Goal: Transaction & Acquisition: Purchase product/service

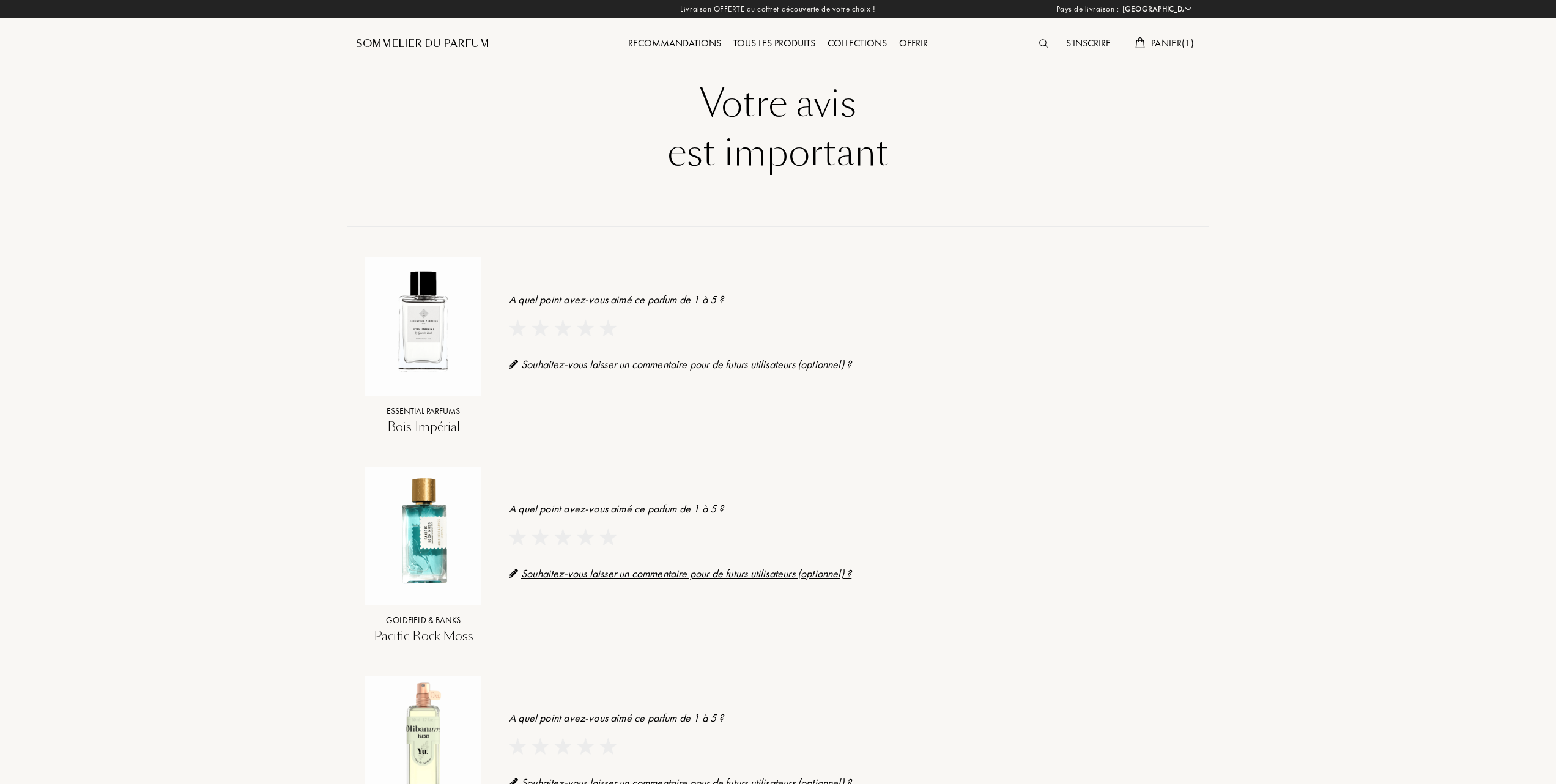
select select "FR"
click at [517, 325] on img at bounding box center [517, 328] width 16 height 16
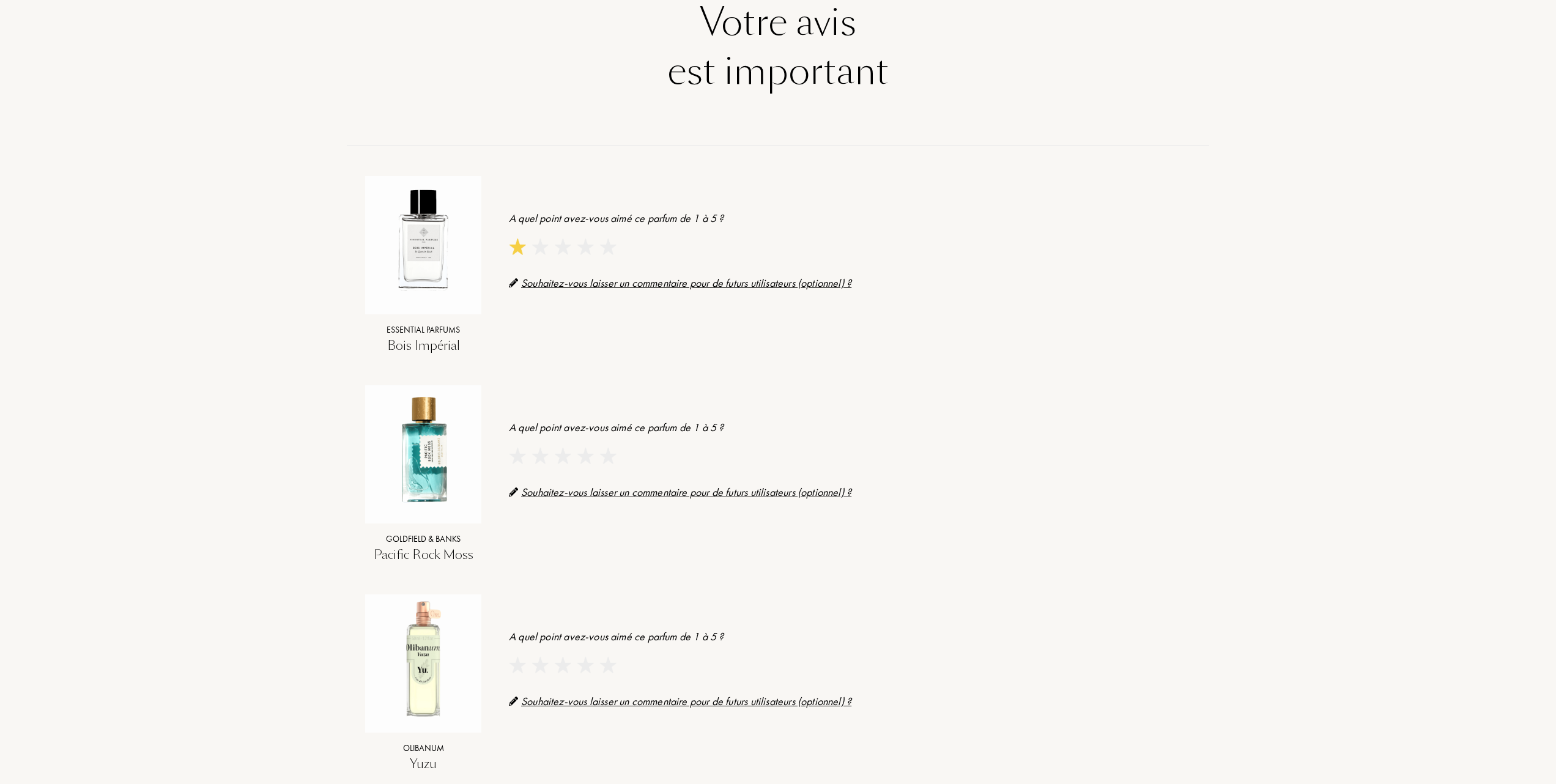
click at [583, 455] on img at bounding box center [585, 456] width 16 height 16
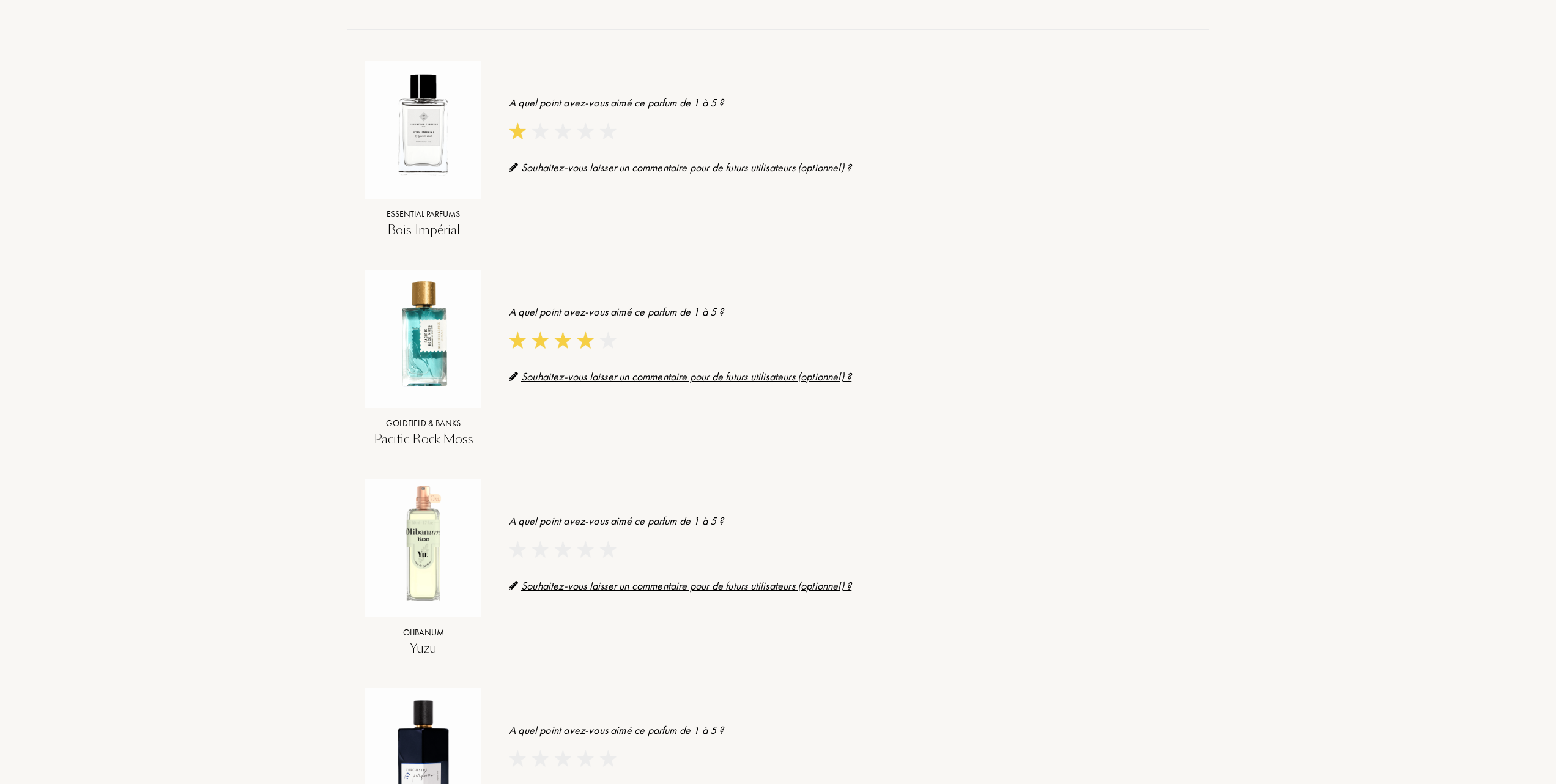
scroll to position [326, 0]
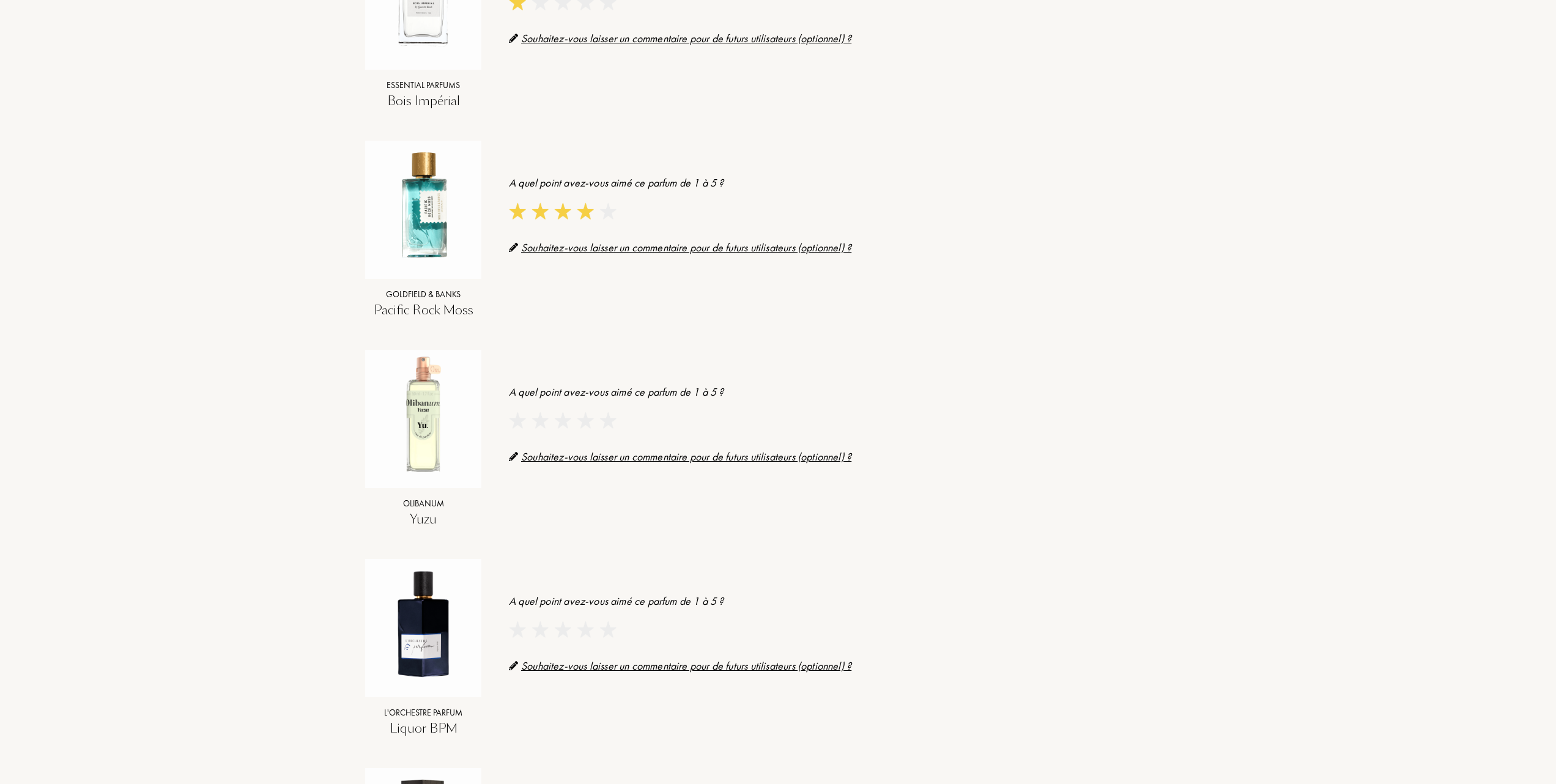
click at [517, 423] on img at bounding box center [517, 420] width 16 height 16
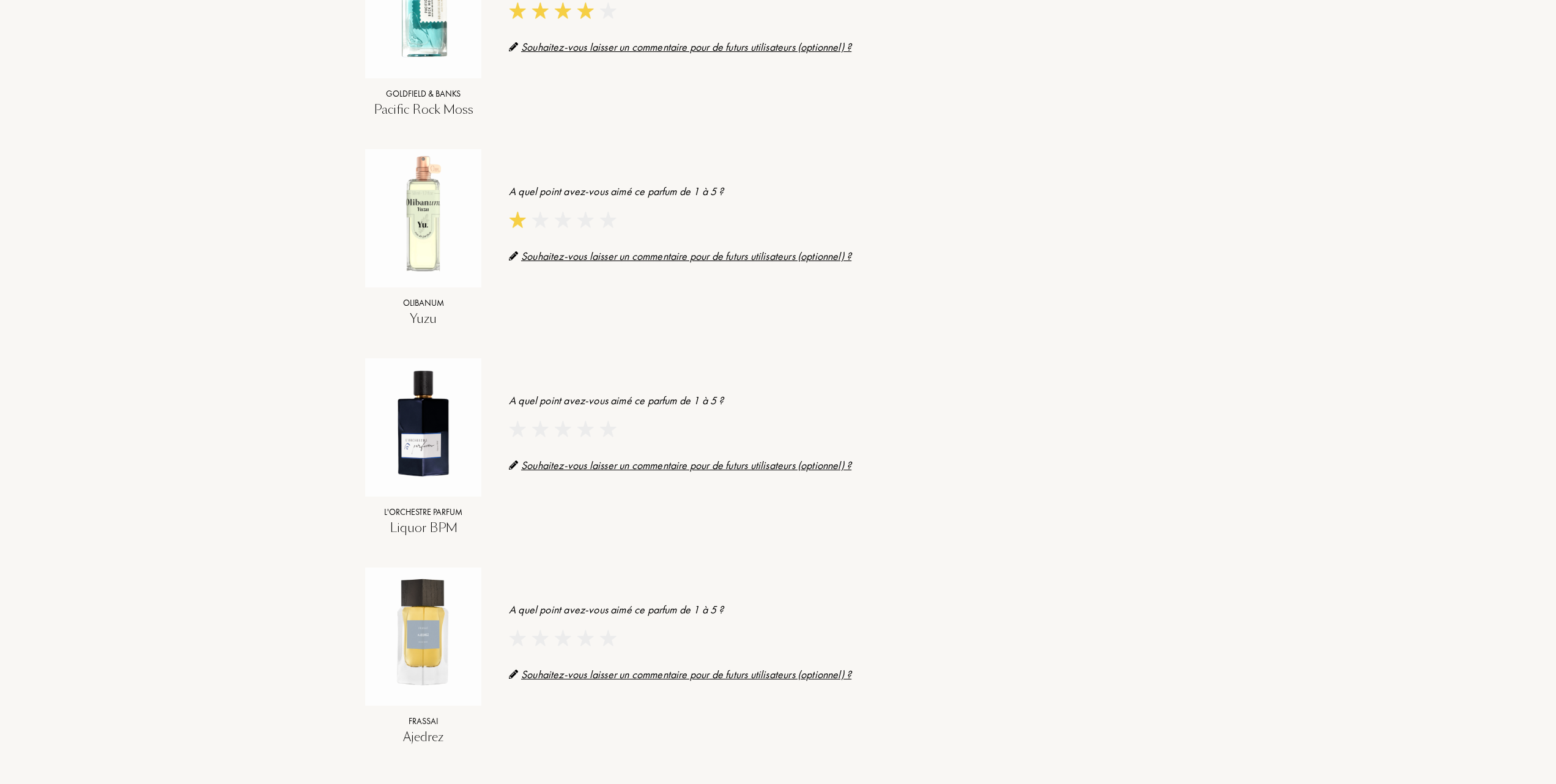
scroll to position [571, 0]
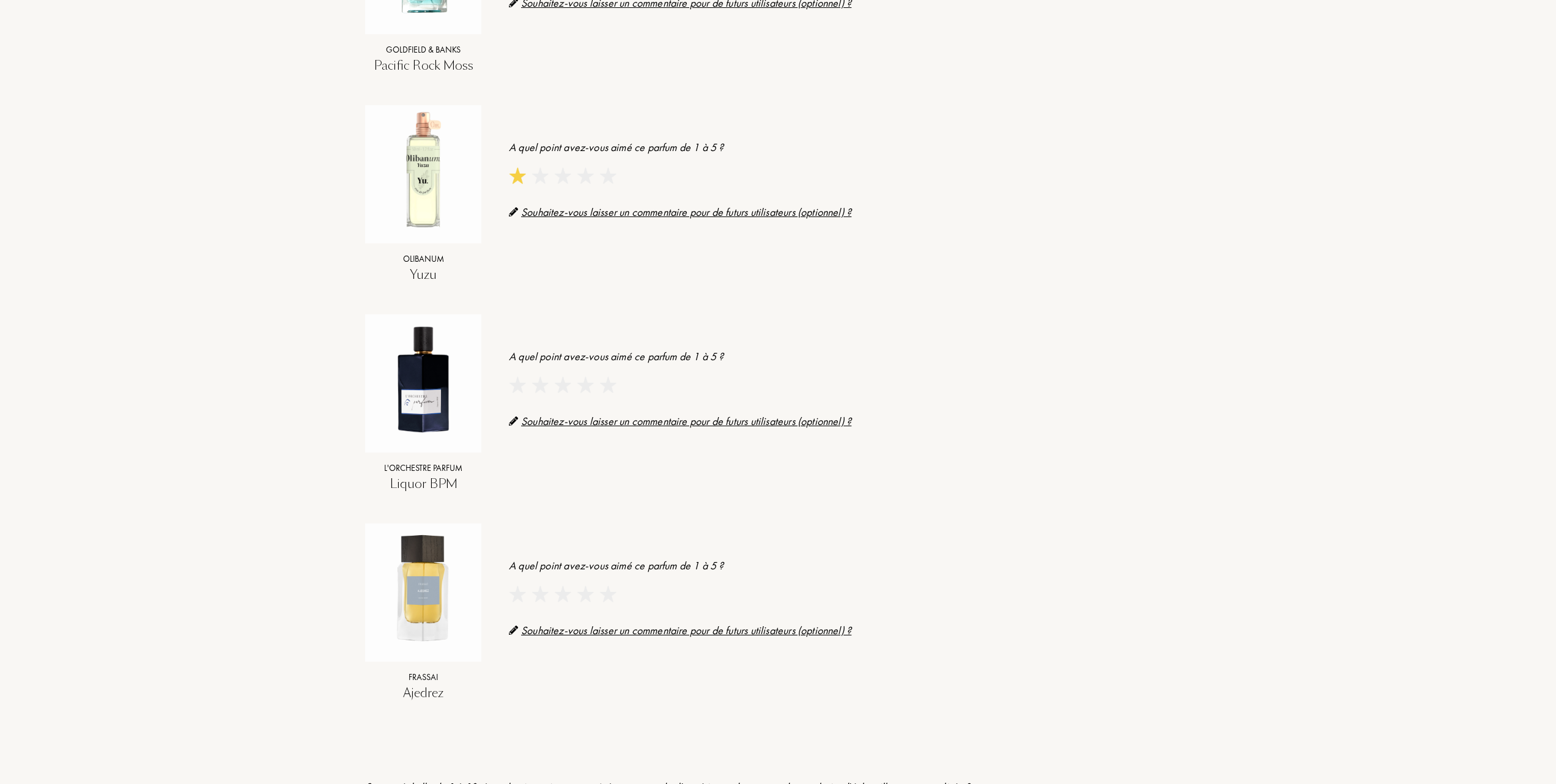
click at [583, 382] on img at bounding box center [585, 385] width 16 height 16
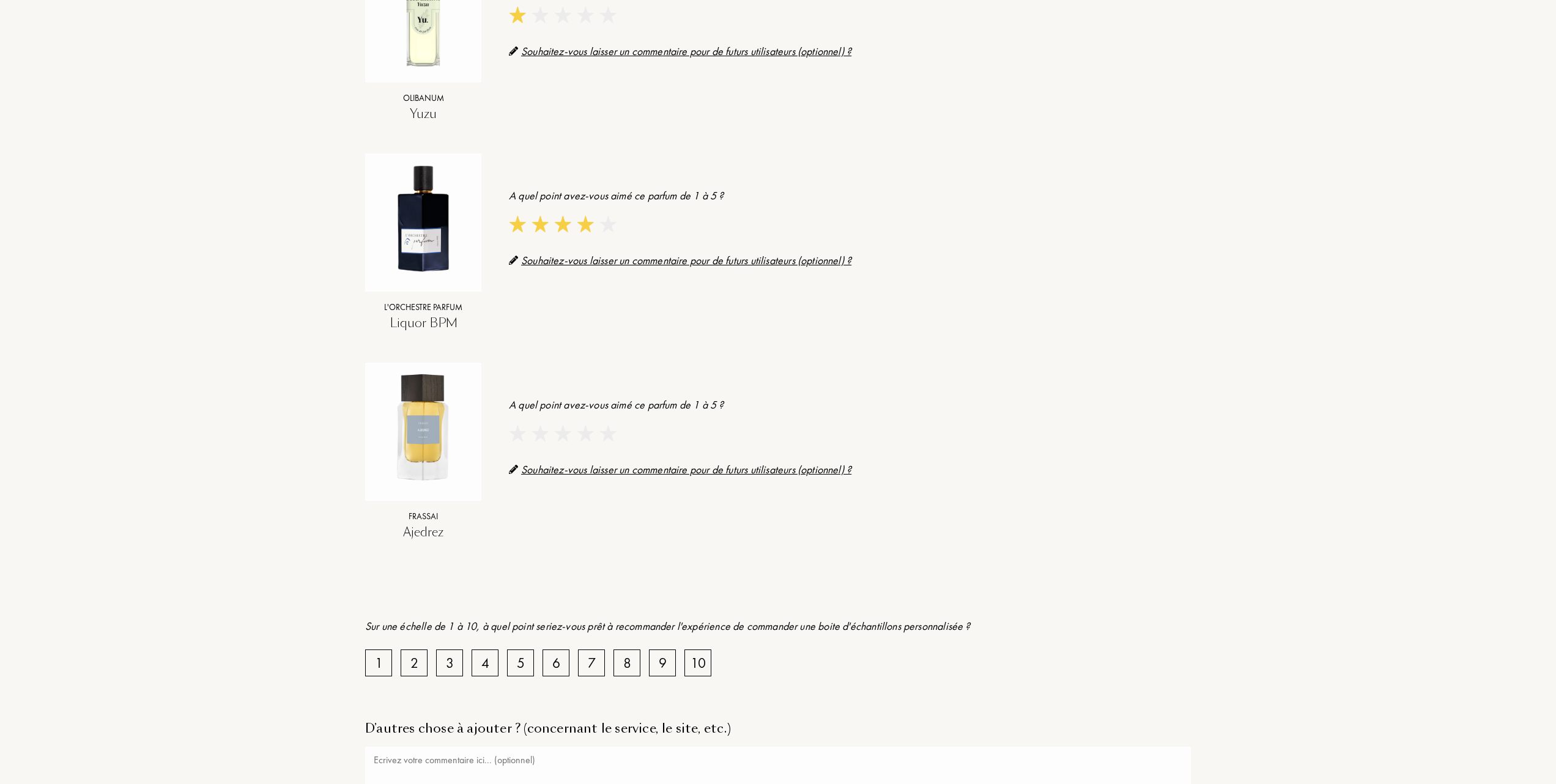
scroll to position [734, 0]
click at [541, 430] on img at bounding box center [540, 431] width 16 height 16
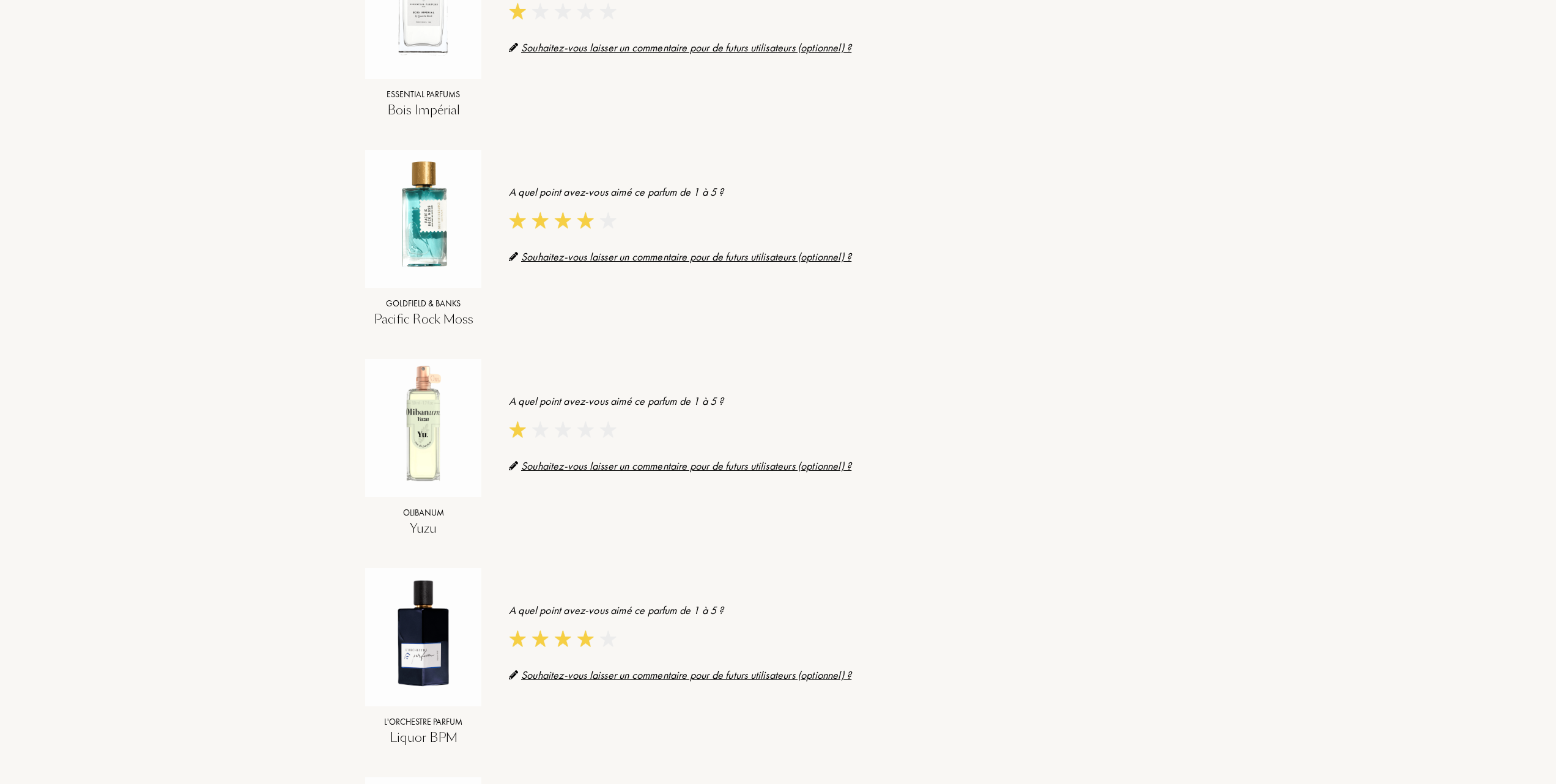
scroll to position [163, 0]
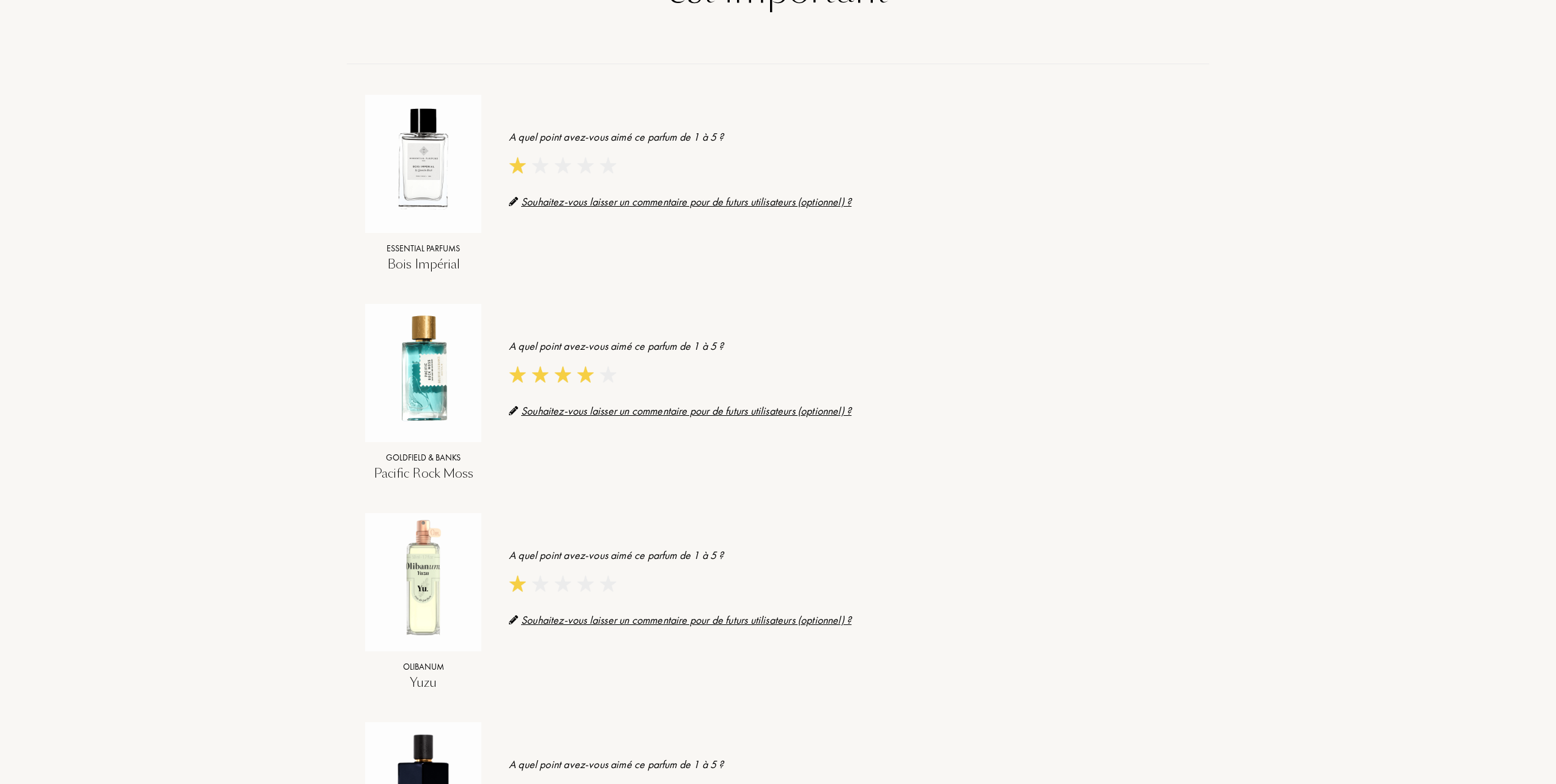
click at [607, 374] on img at bounding box center [608, 374] width 16 height 16
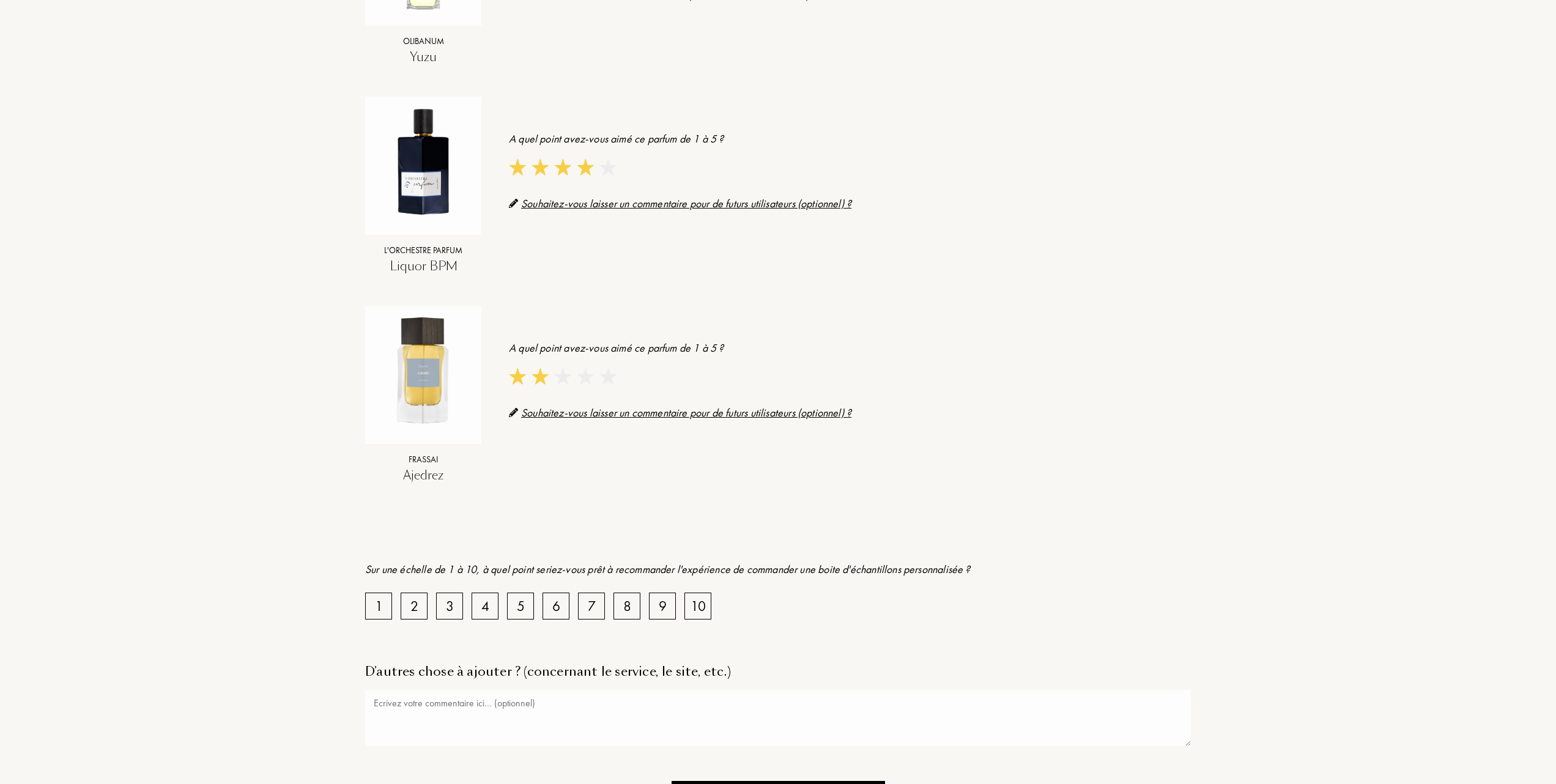
scroll to position [815, 0]
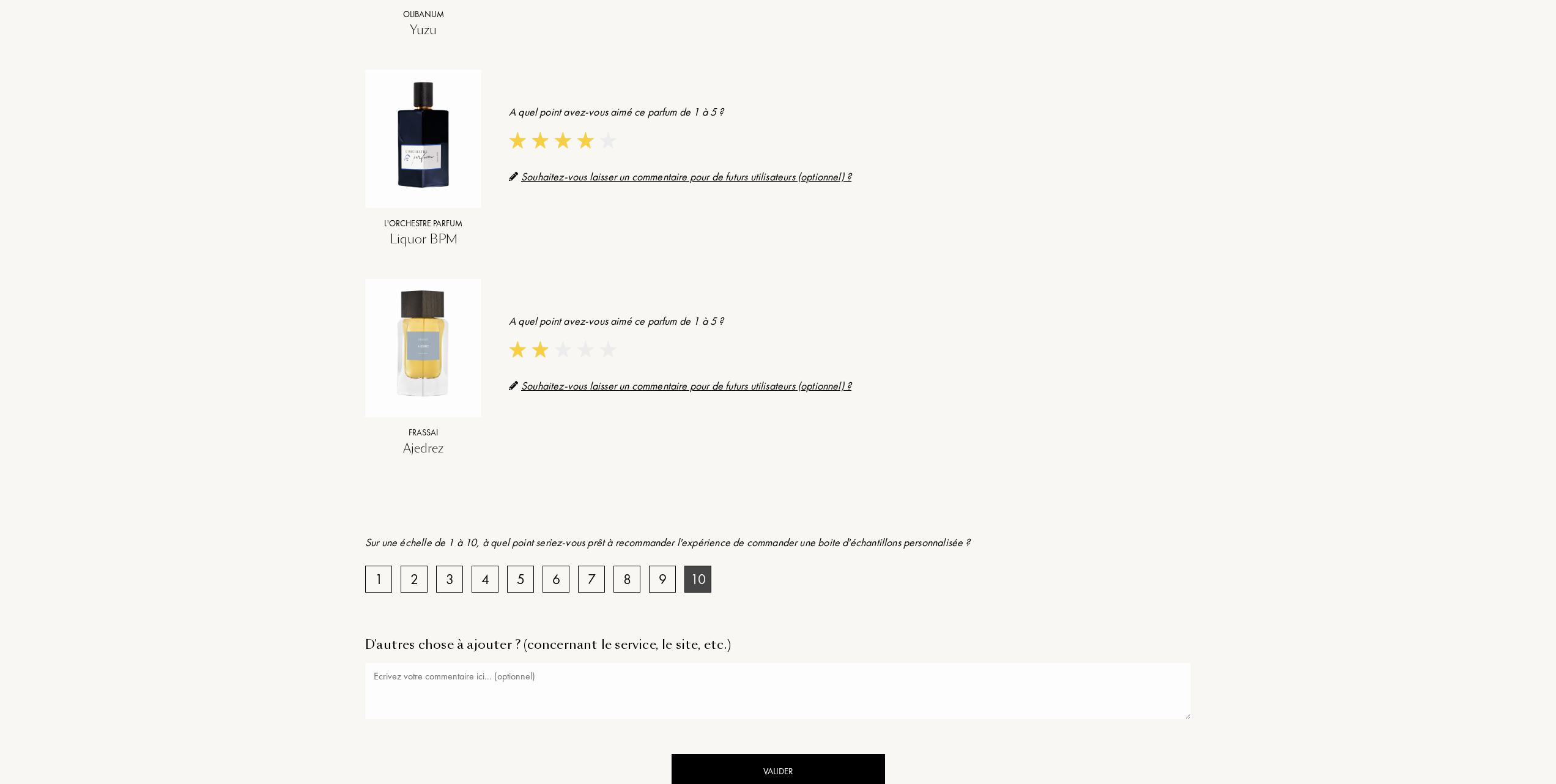
click at [695, 575] on div "10" at bounding box center [698, 578] width 15 height 21
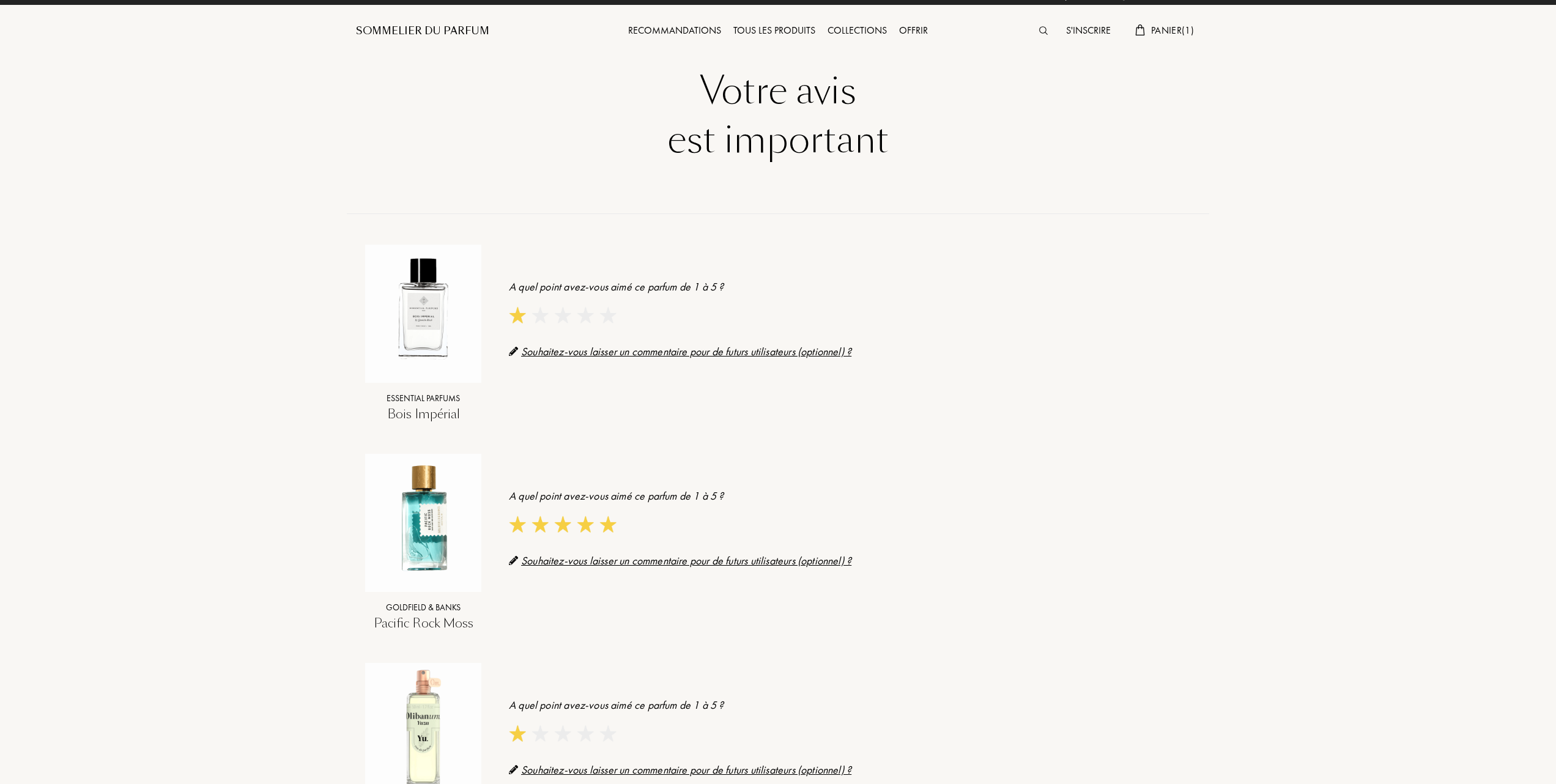
scroll to position [0, 0]
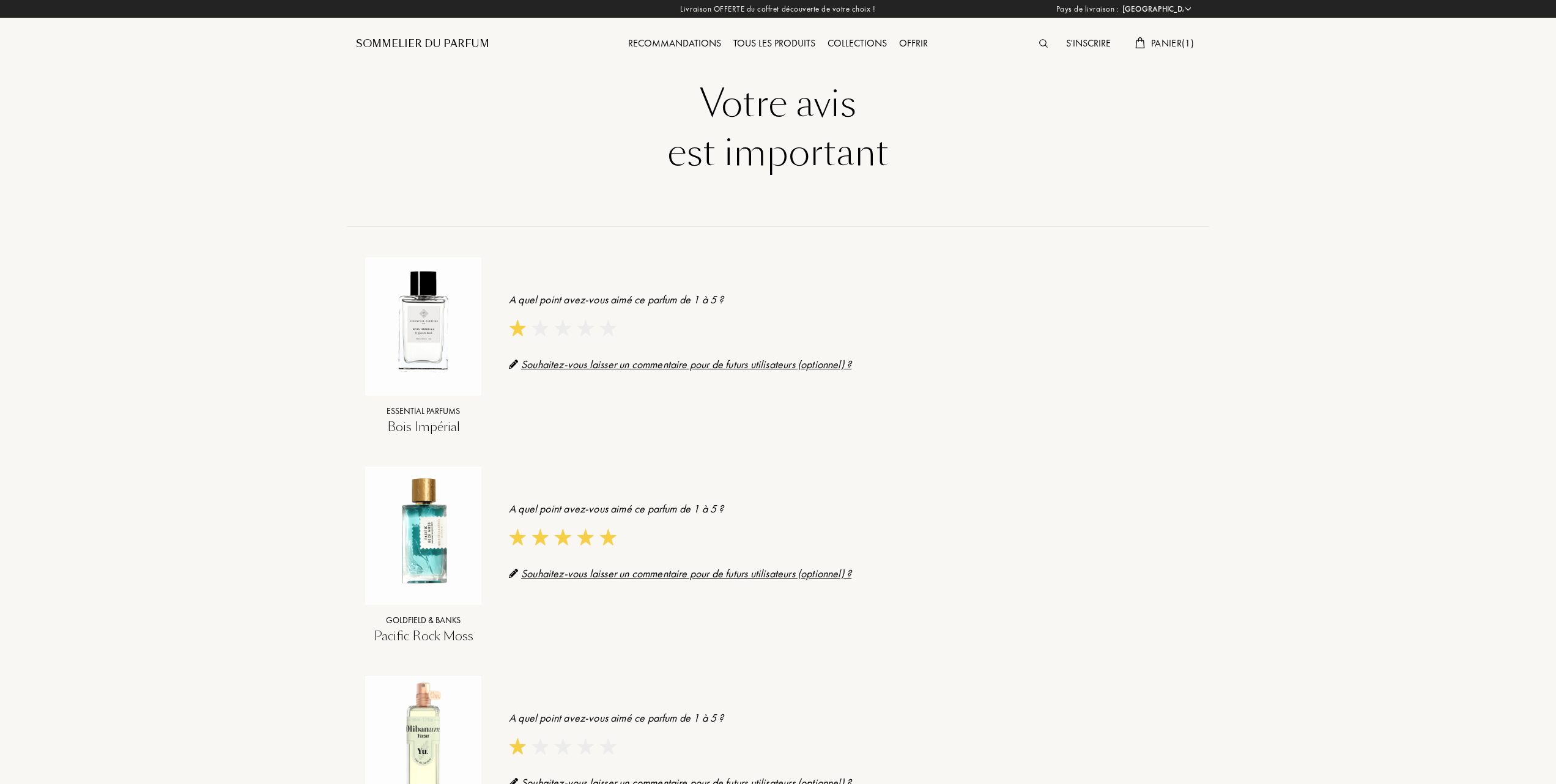
click at [653, 361] on div "Souhaitez-vous laisser un commentaire pour de futurs utilisateurs (optionnel) ?" at bounding box center [850, 364] width 682 height 16
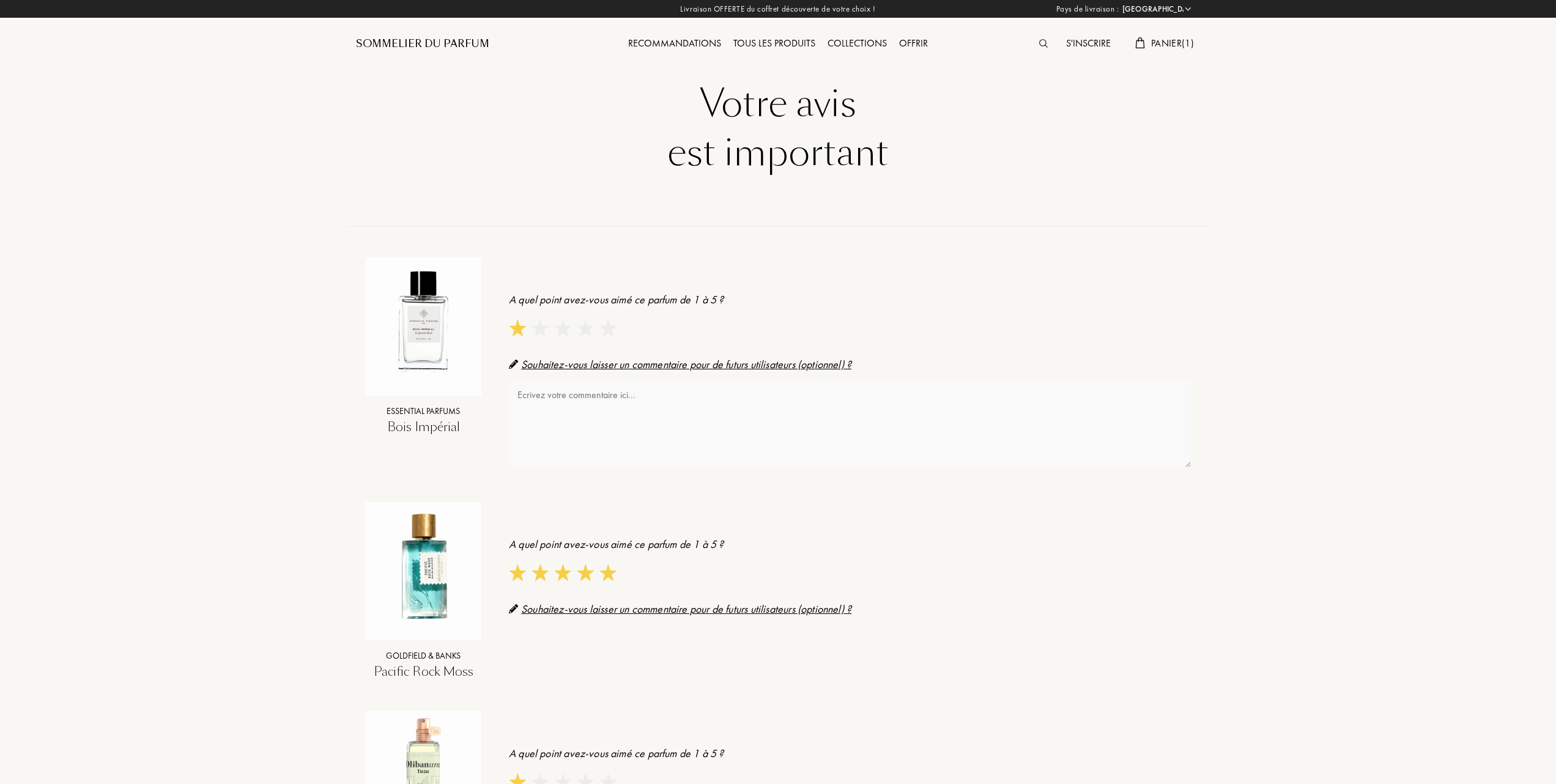
click at [611, 391] on textarea at bounding box center [850, 424] width 682 height 85
type textarea "h"
type textarea "H"
click at [703, 393] on textarea "Bien qu'il soit leur meilleur vente et que je le teste une 2nd fois" at bounding box center [850, 424] width 682 height 85
click at [790, 395] on textarea "Bien qu'il soit leur meilleur vente et que je le teste donc une 2nd fois" at bounding box center [850, 424] width 682 height 85
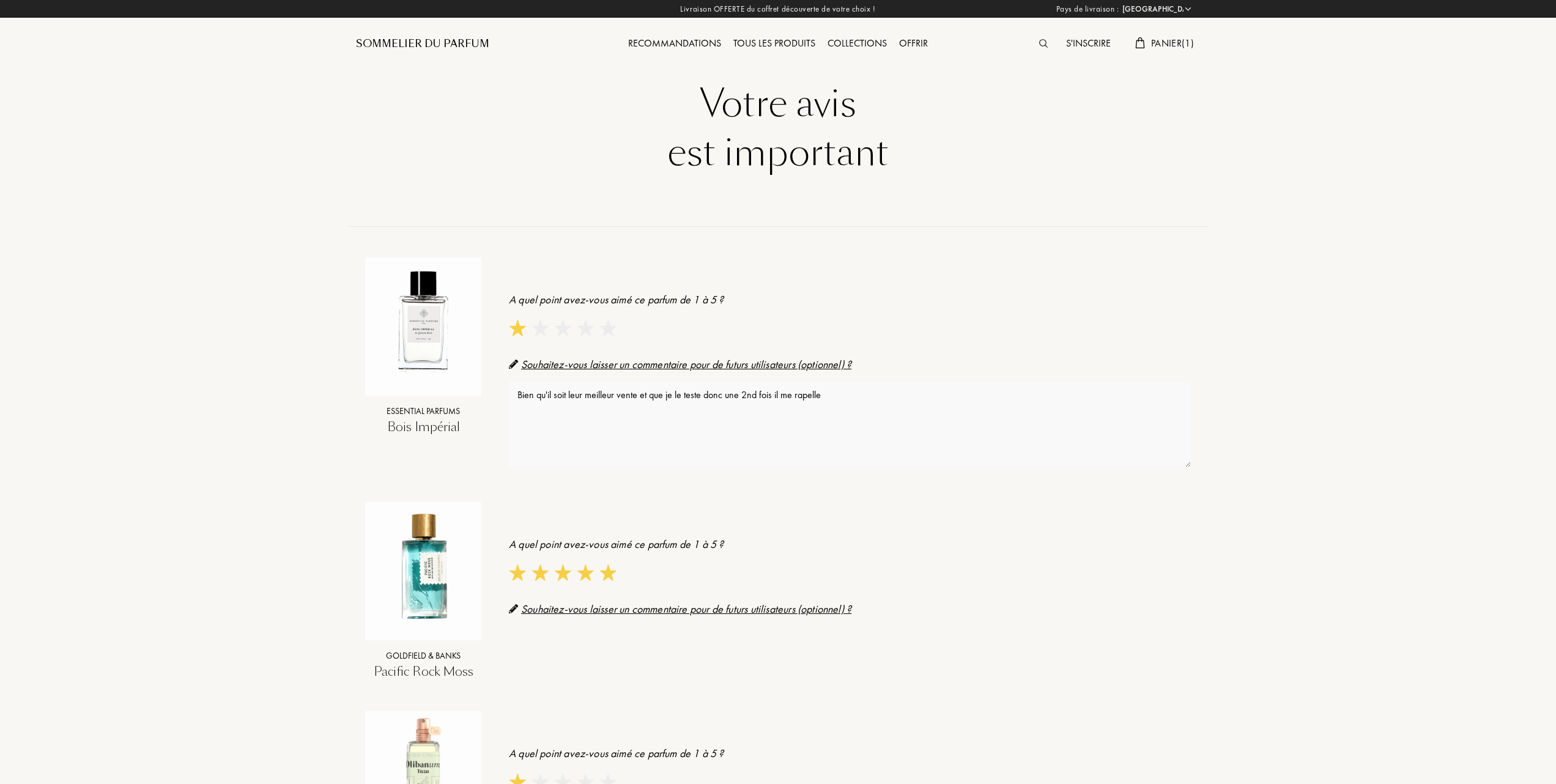
click at [801, 395] on textarea "Bien qu'il soit leur meilleur vente et que je le teste donc une 2nd fois il me …" at bounding box center [850, 424] width 682 height 85
click at [849, 397] on textarea "Bien qu'il soit leur meilleur vente et que je le teste donc une 2nd fois il me …" at bounding box center [850, 424] width 682 height 85
click at [867, 399] on textarea "Bien qu'il soit leur meilleur vente et que je le teste donc une 2nd fois il me …" at bounding box center [850, 424] width 682 height 85
click at [962, 392] on textarea "Bien qu'il soit leur meilleur vente et que je le teste donc une 2nd fois il me …" at bounding box center [850, 424] width 682 height 85
click at [754, 393] on textarea "Bien qu'il soit leur meilleur vente et que je le teste donc une 2nd fois il me …" at bounding box center [850, 424] width 682 height 85
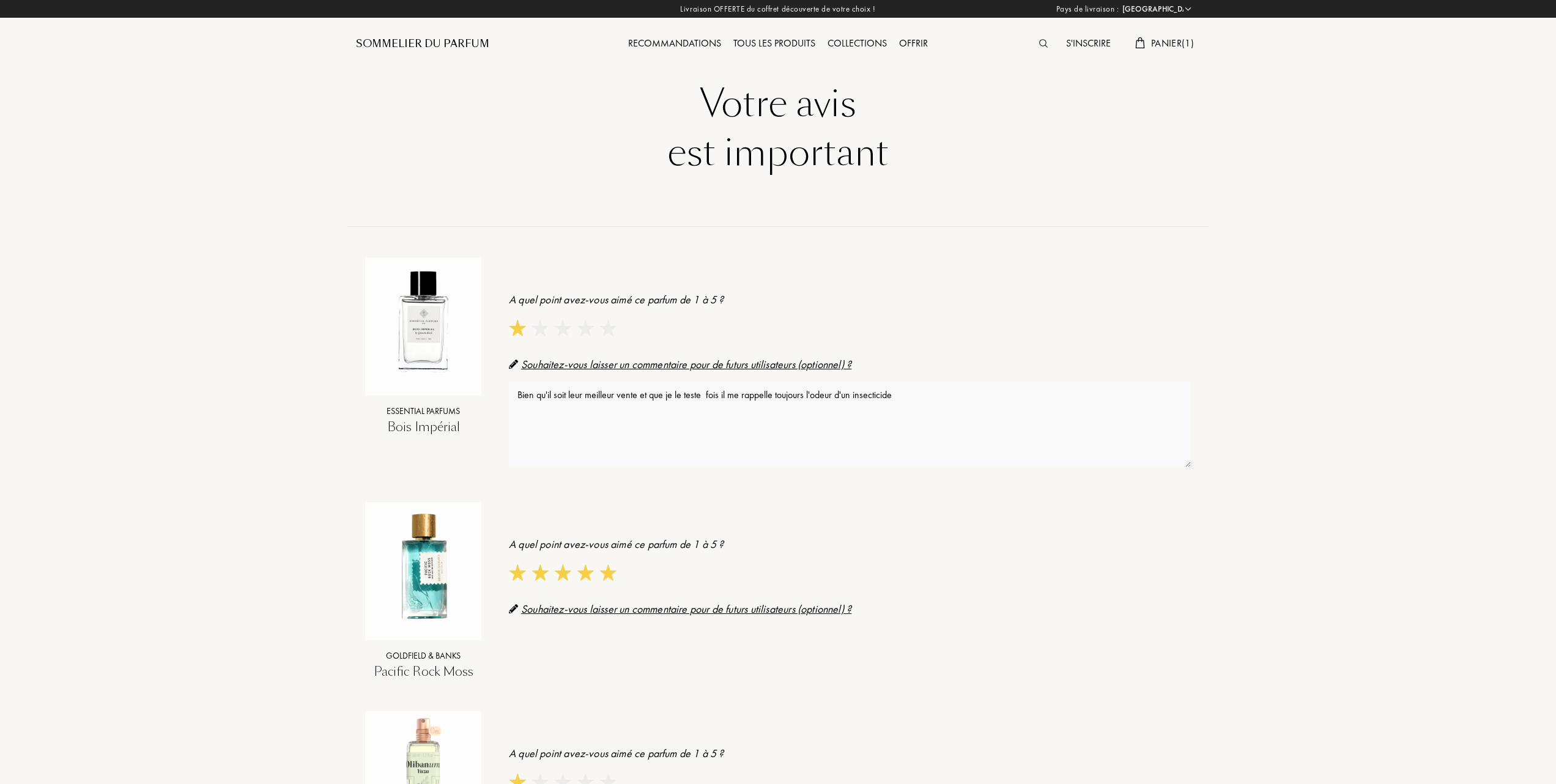
click at [903, 393] on textarea "Bien qu'il soit leur meilleur vente et que je le teste fois il me rappelle touj…" at bounding box center [850, 424] width 682 height 85
type textarea "B"
type textarea "C"
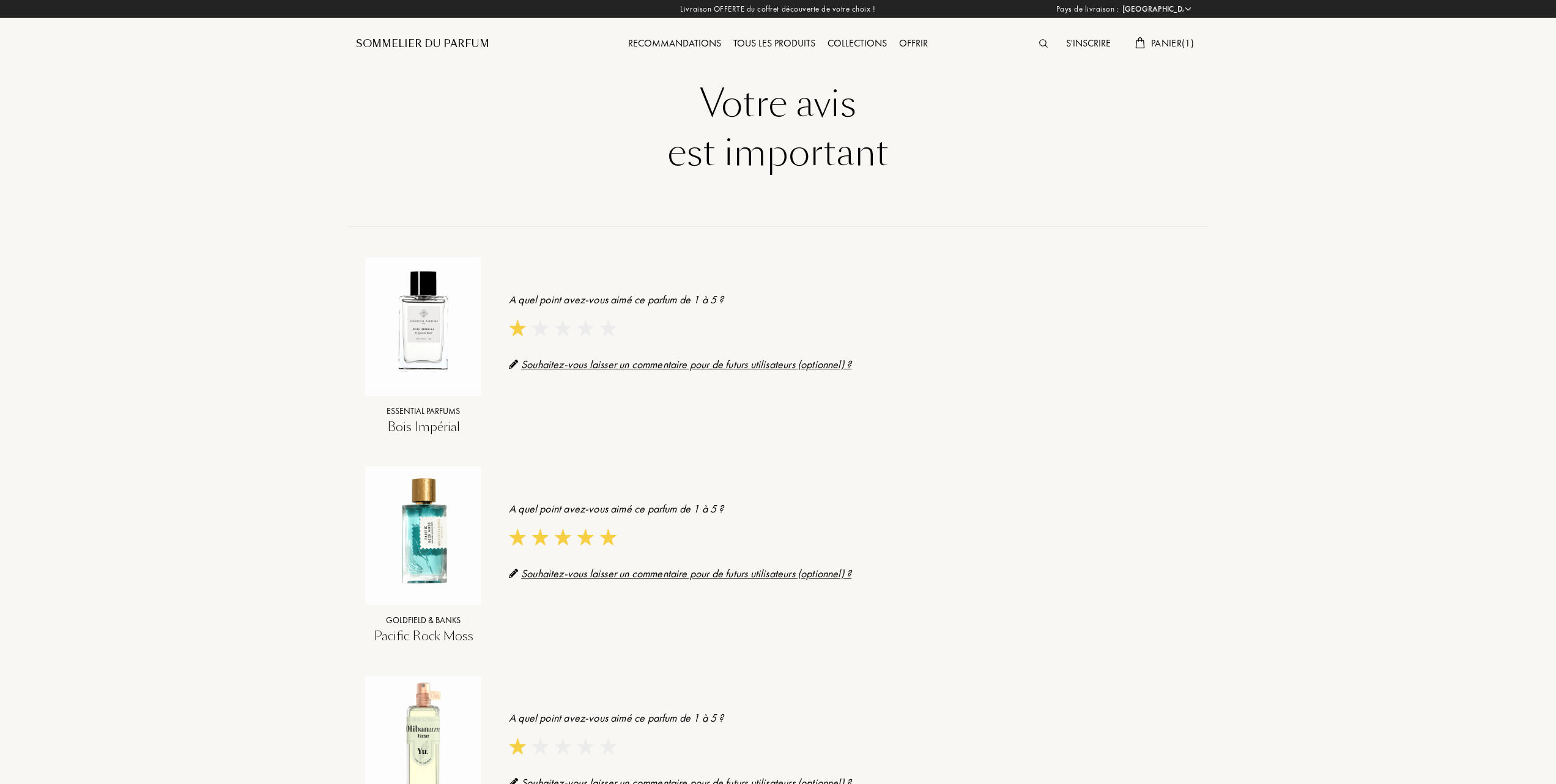
select select "FR"
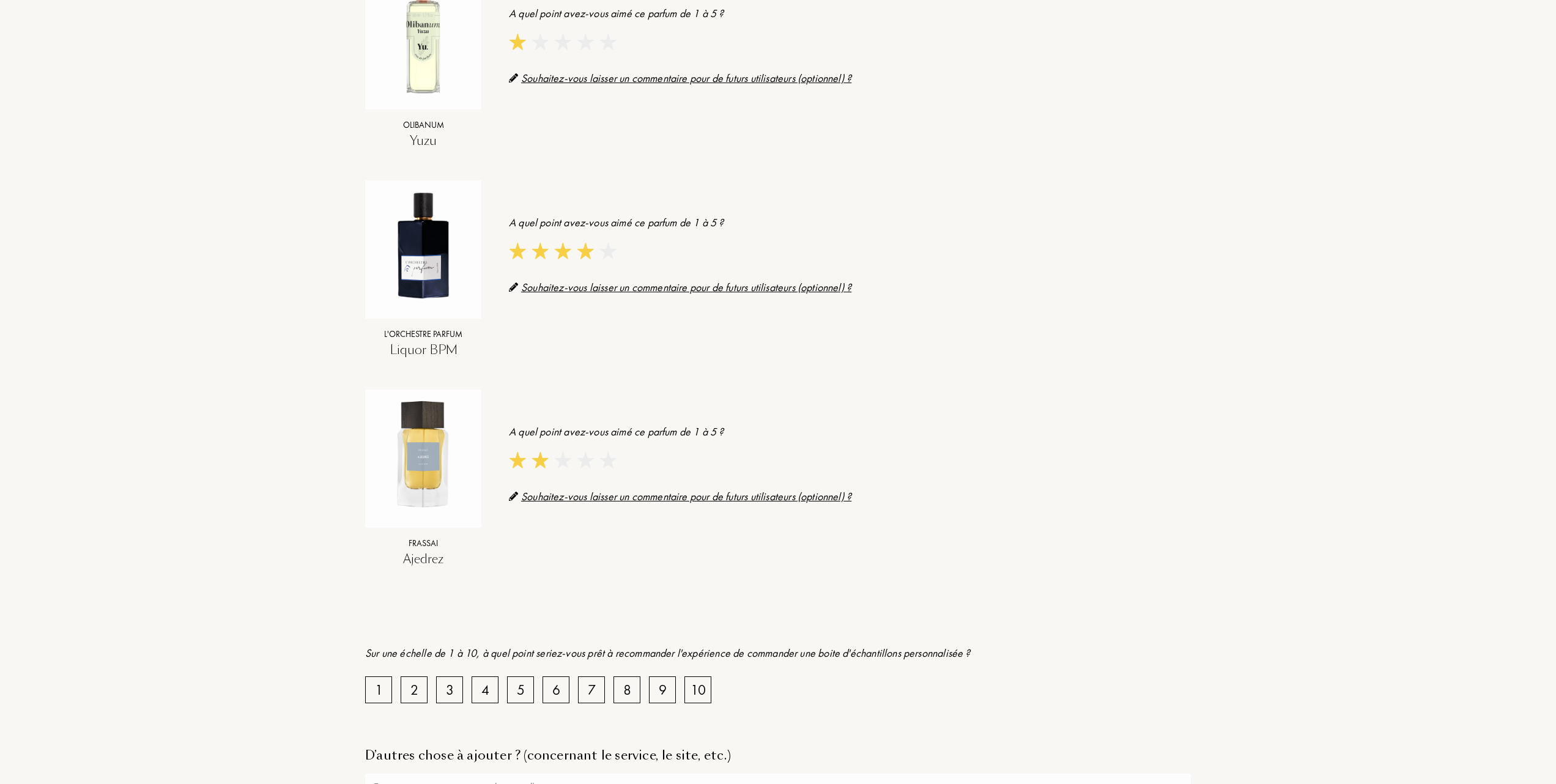
scroll to position [734, 0]
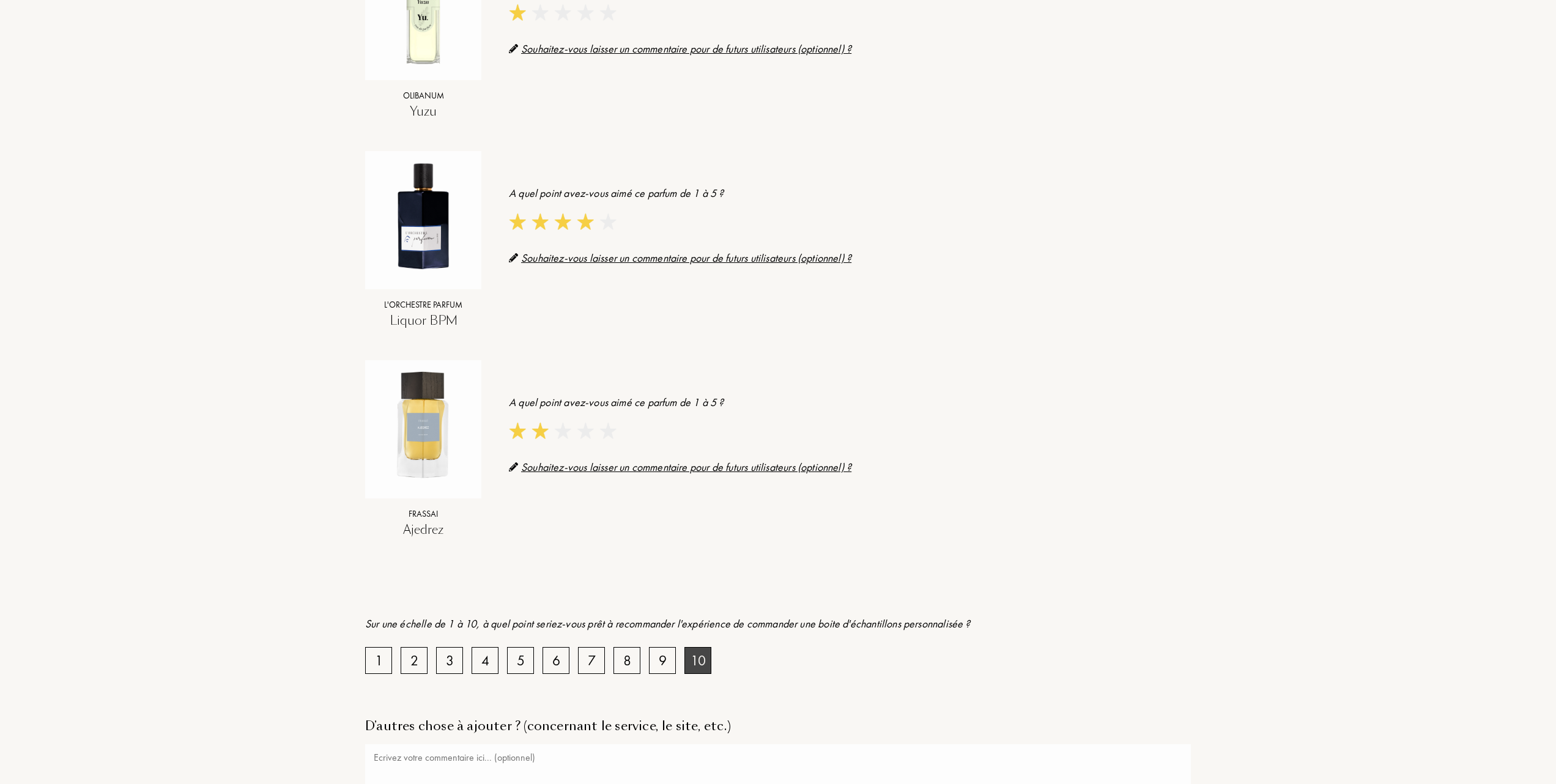
click at [695, 658] on div "10" at bounding box center [698, 660] width 15 height 21
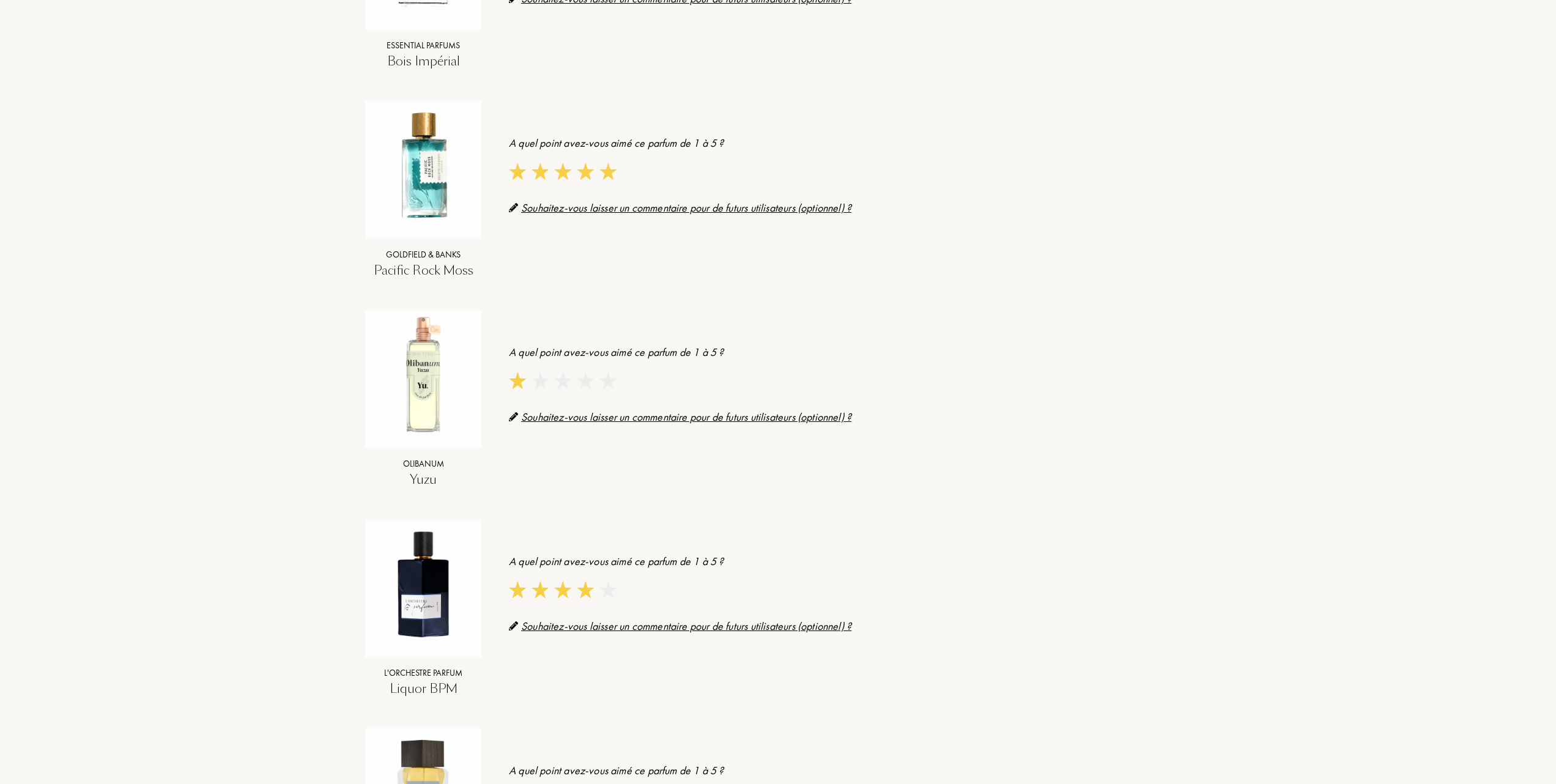
scroll to position [326, 0]
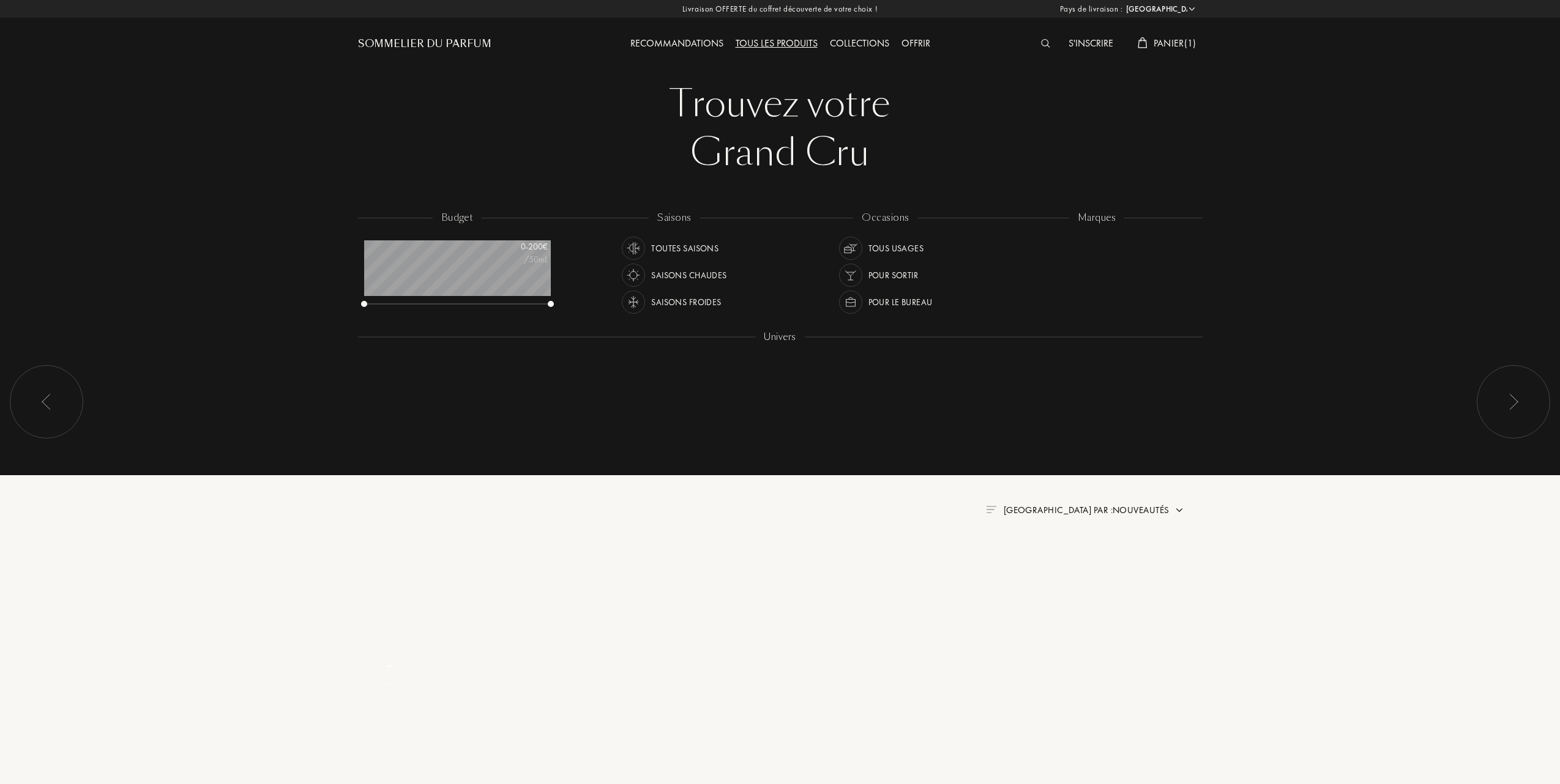
select select "FR"
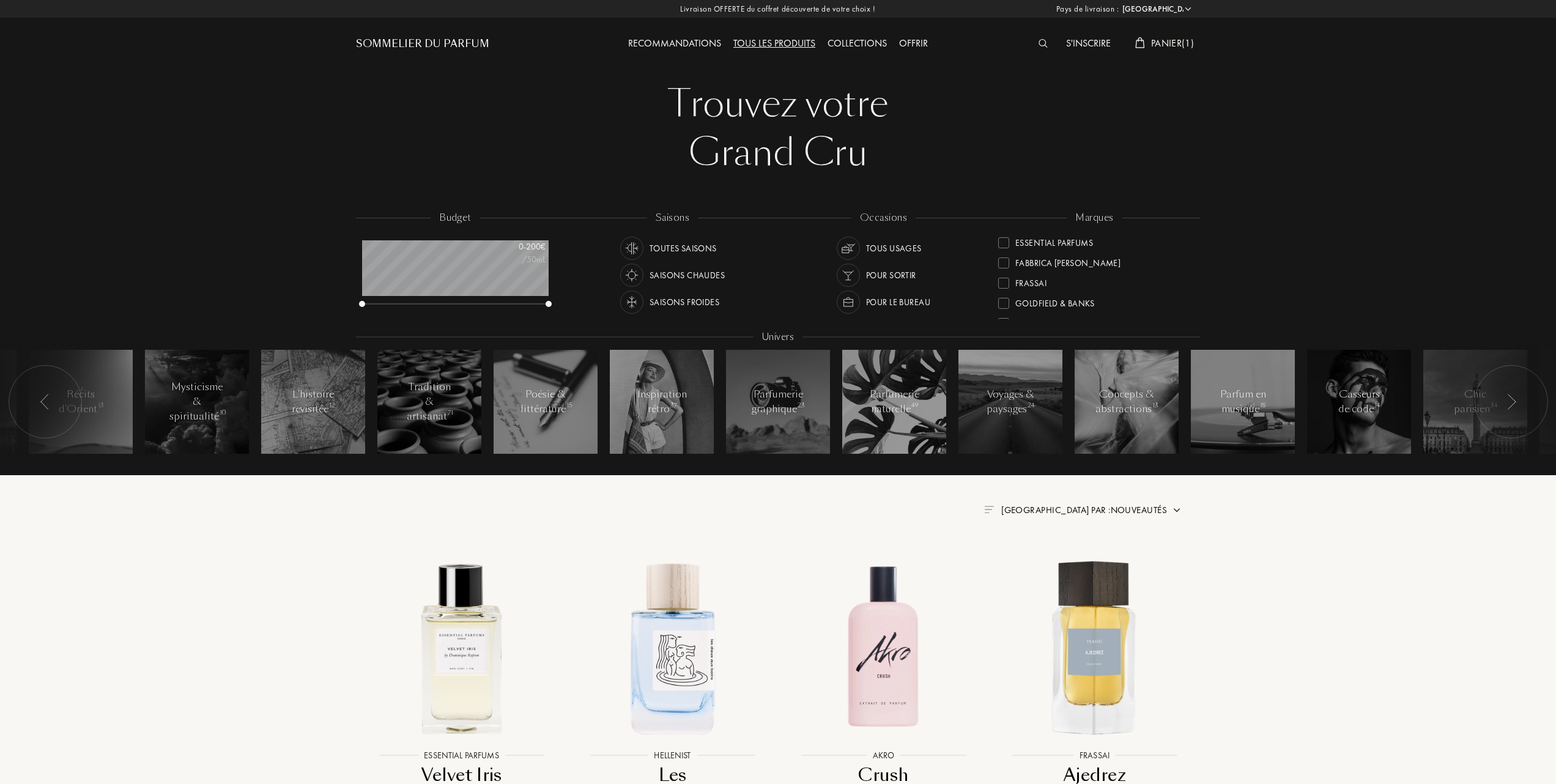
scroll to position [163, 0]
click at [1004, 296] on div "Goldfield & Banks" at bounding box center [1046, 300] width 96 height 16
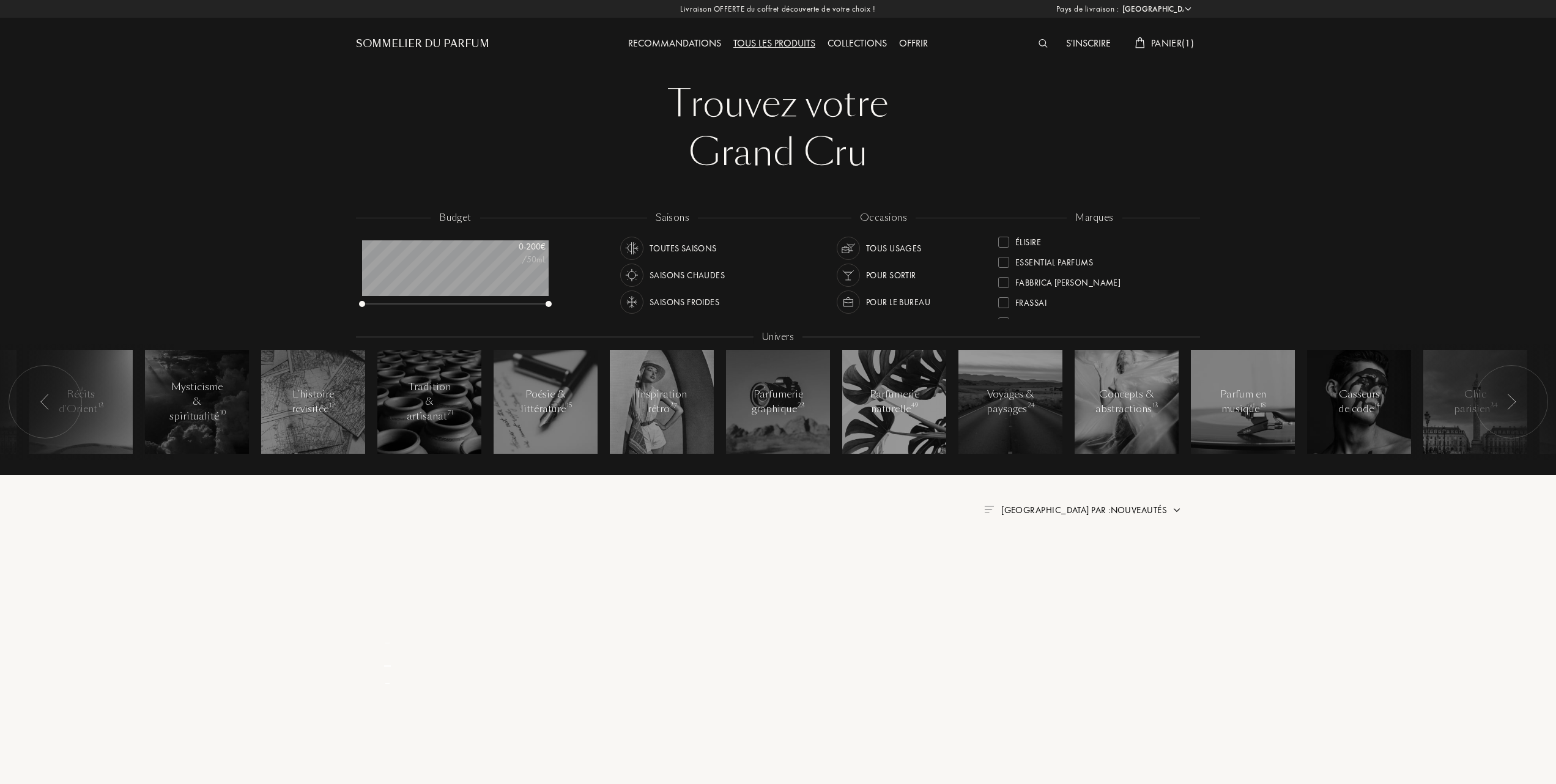
scroll to position [0, 0]
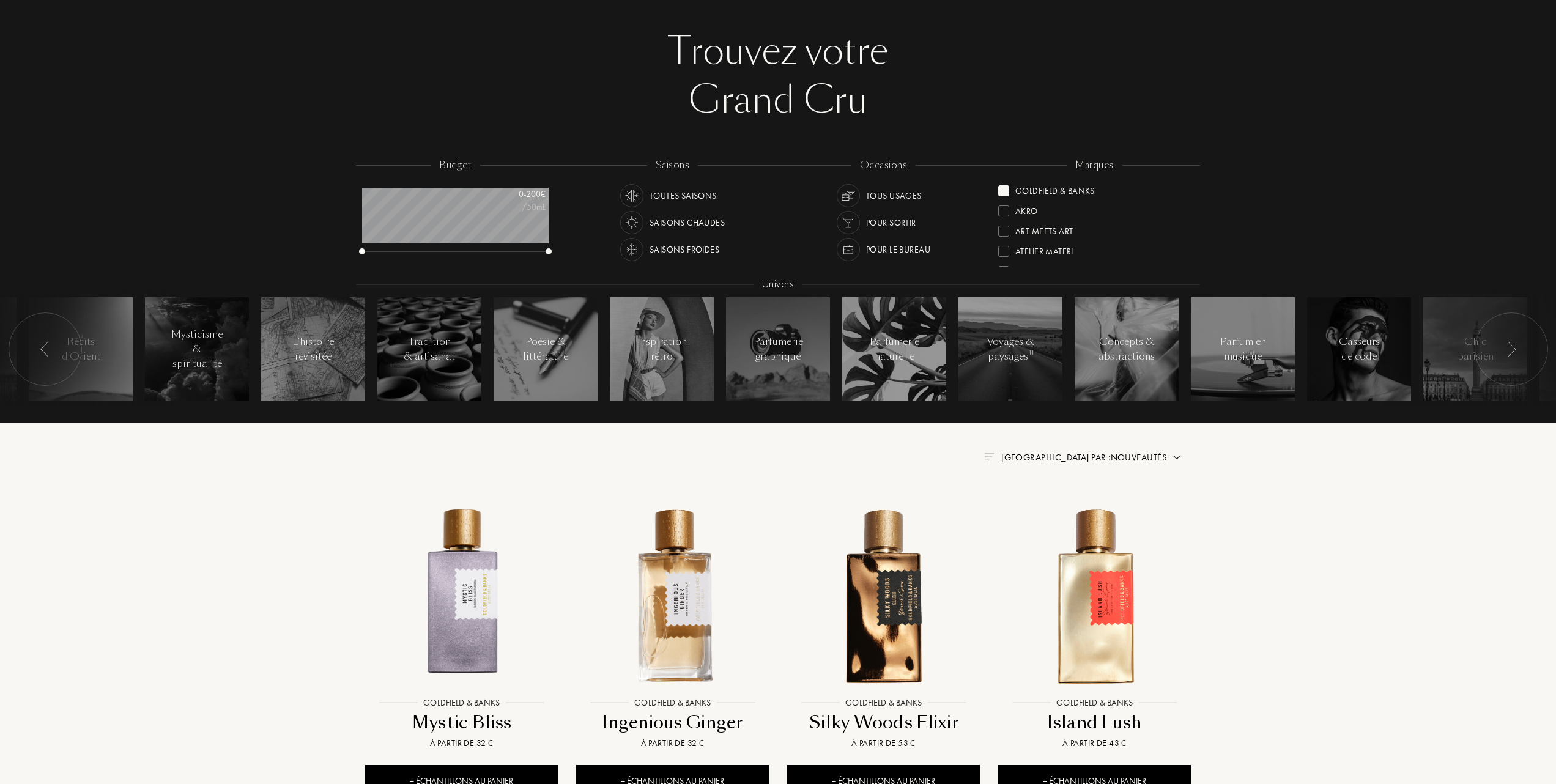
scroll to position [82, 0]
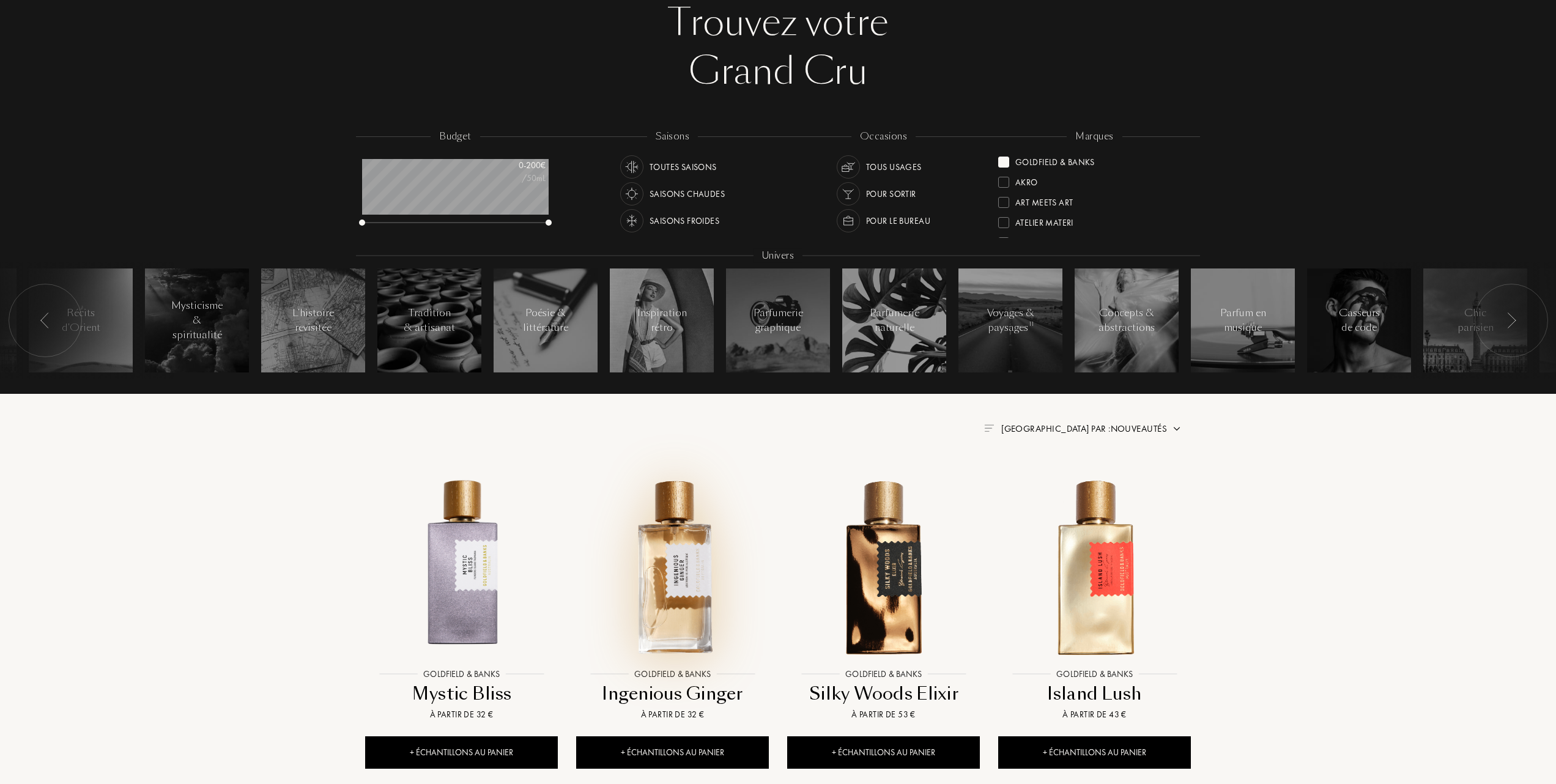
click at [674, 549] on img at bounding box center [672, 566] width 191 height 190
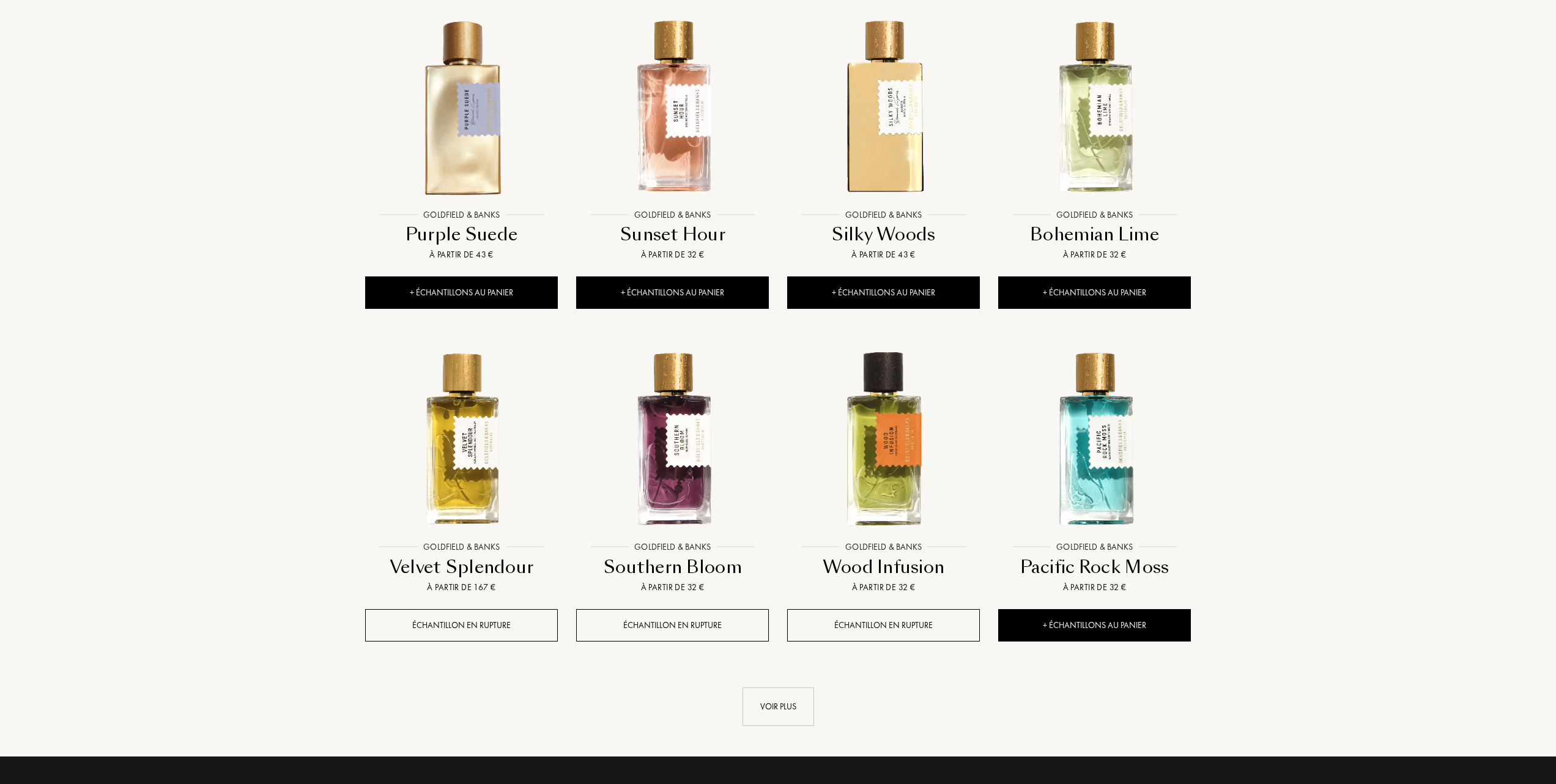
scroll to position [897, 0]
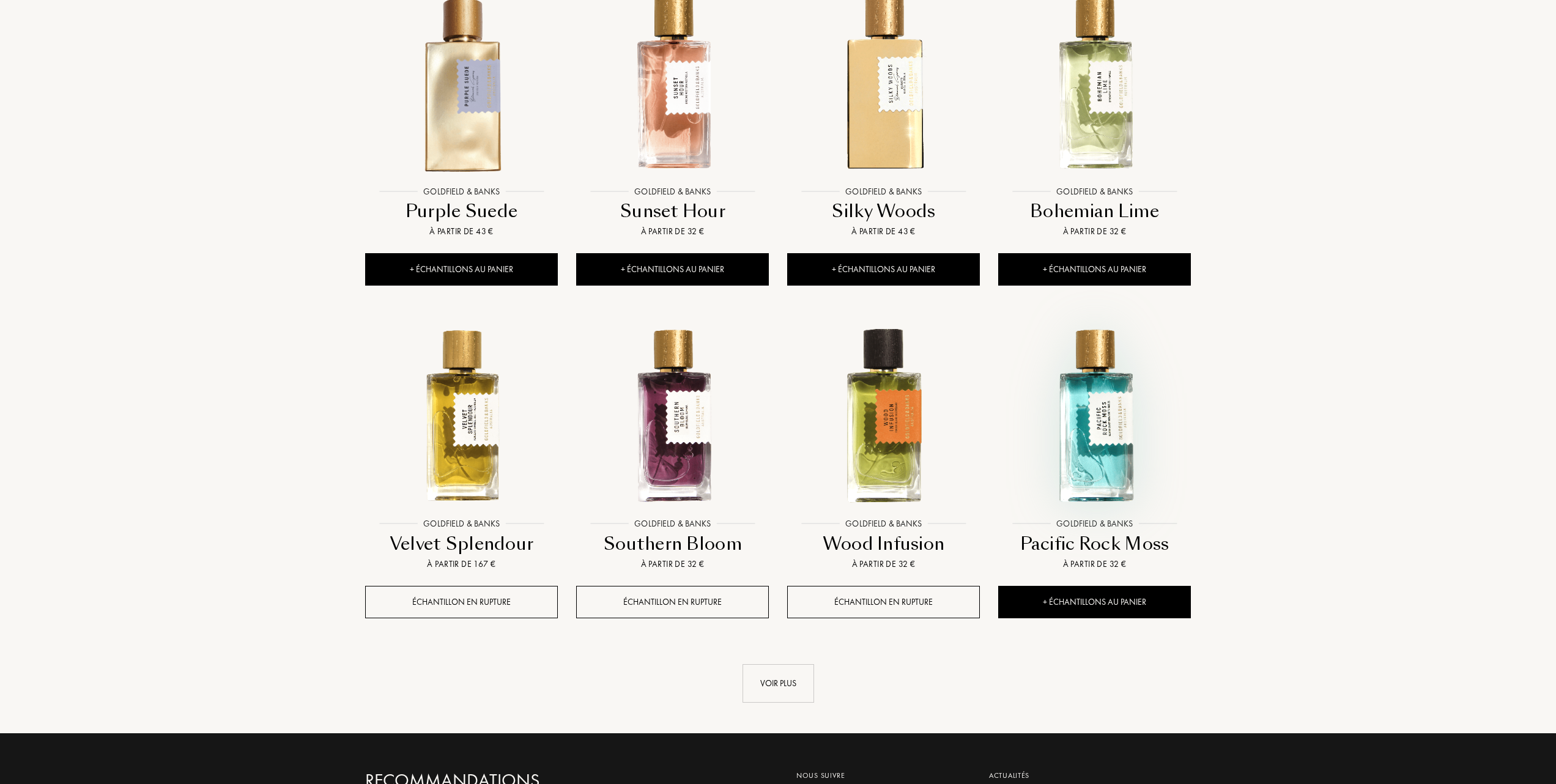
click at [1095, 430] on img at bounding box center [1095, 416] width 191 height 190
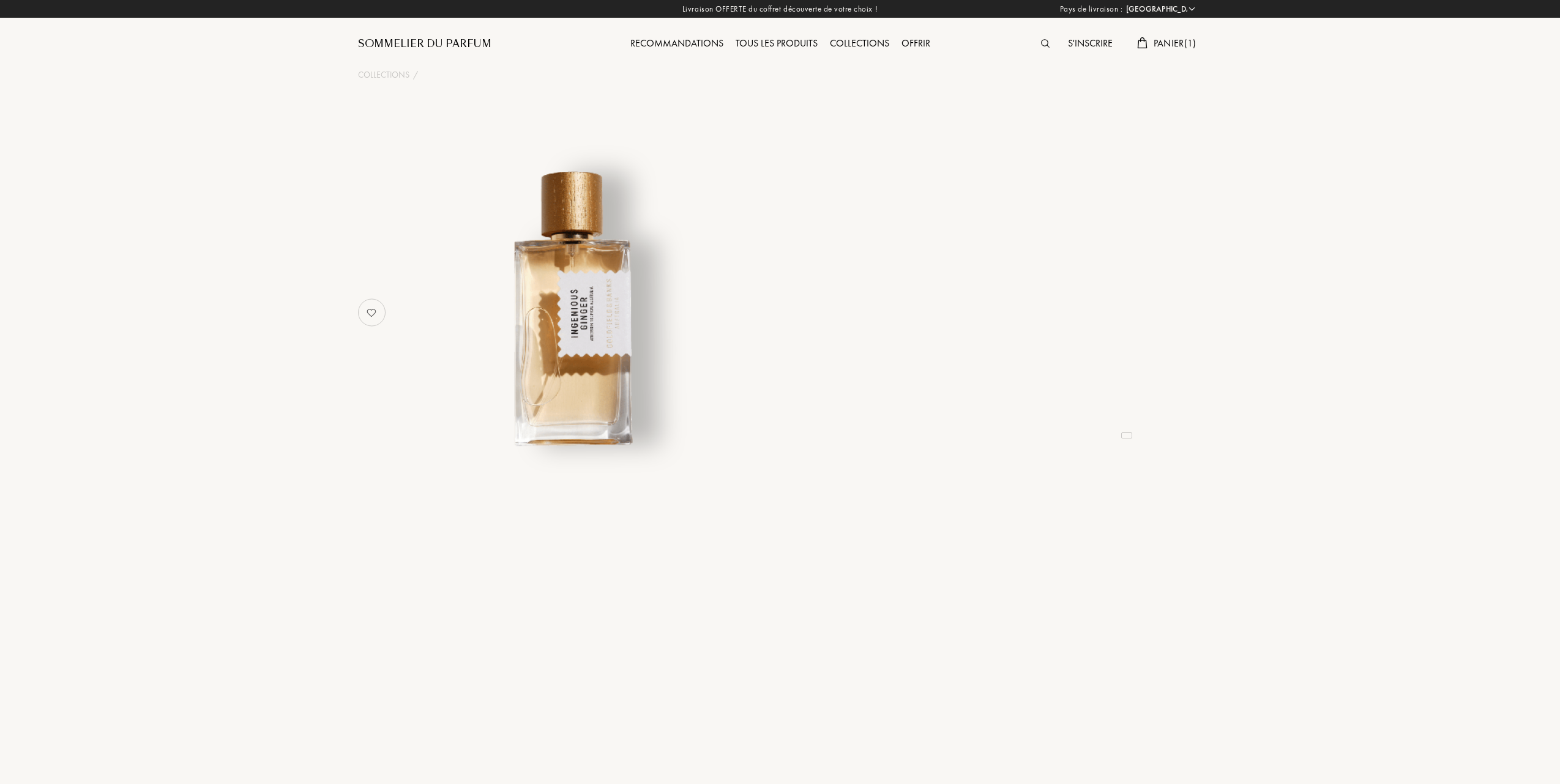
select select "FR"
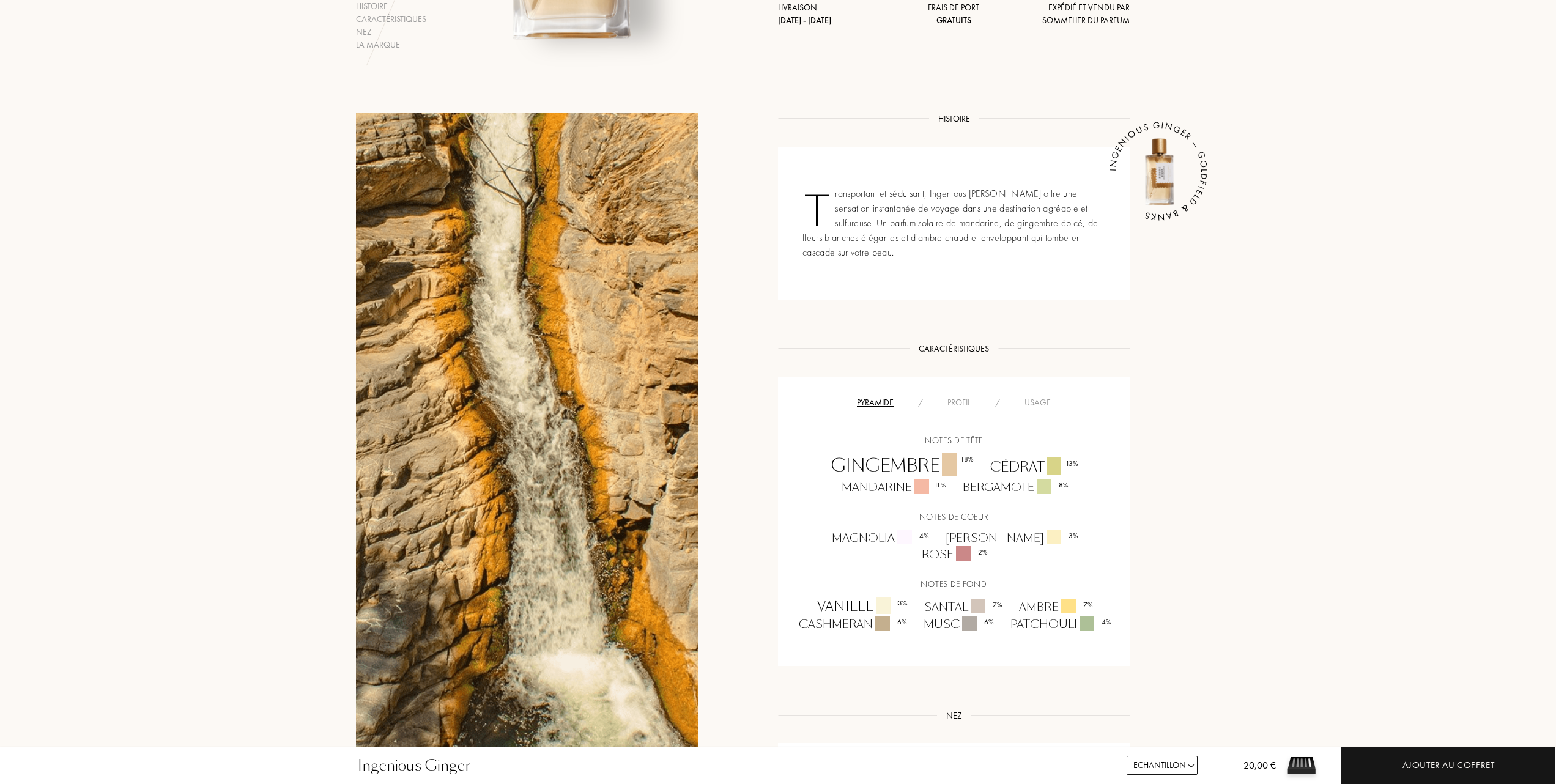
scroll to position [407, 0]
click at [1039, 401] on div "Usage" at bounding box center [1037, 402] width 51 height 13
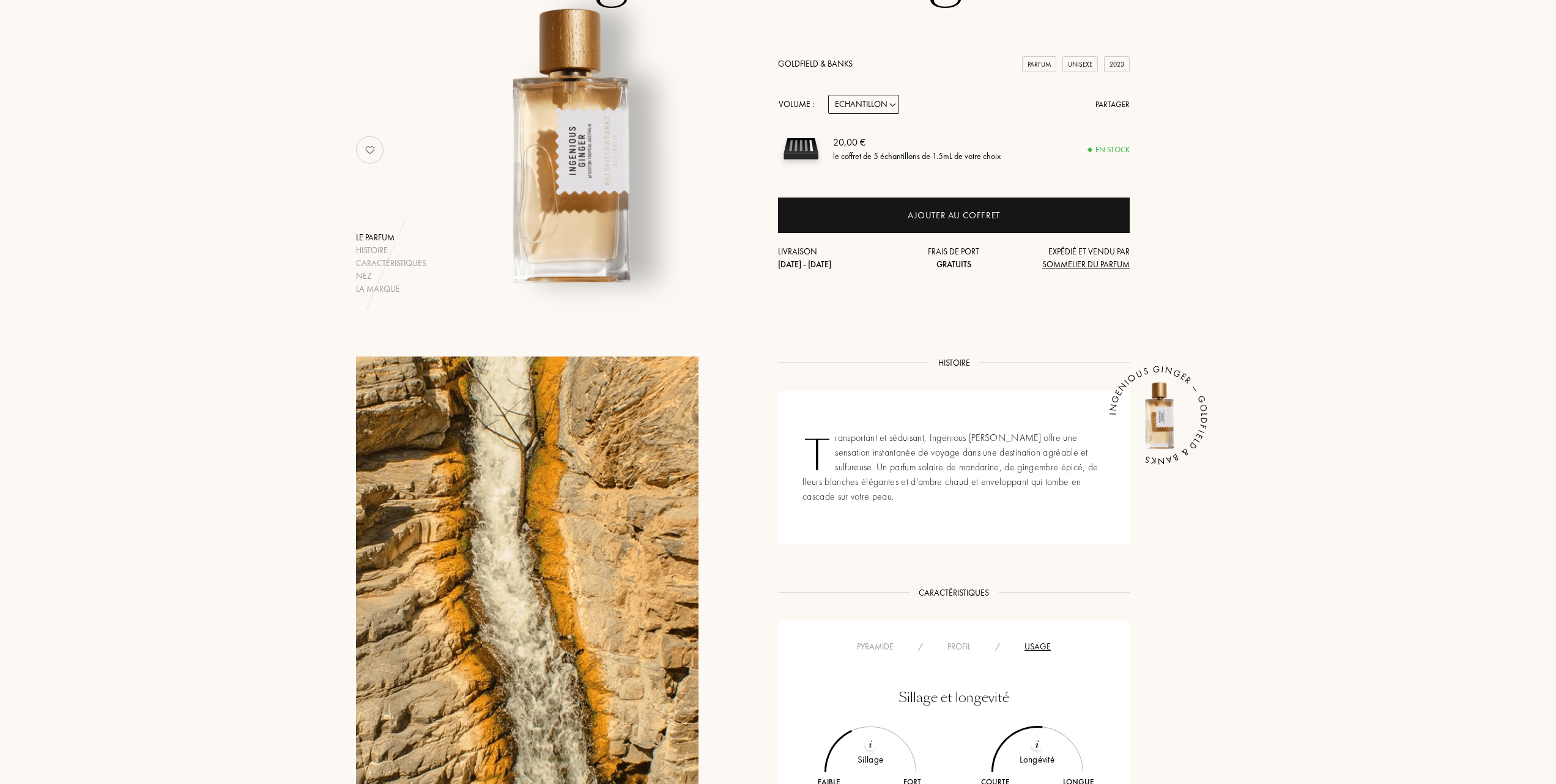
scroll to position [82, 0]
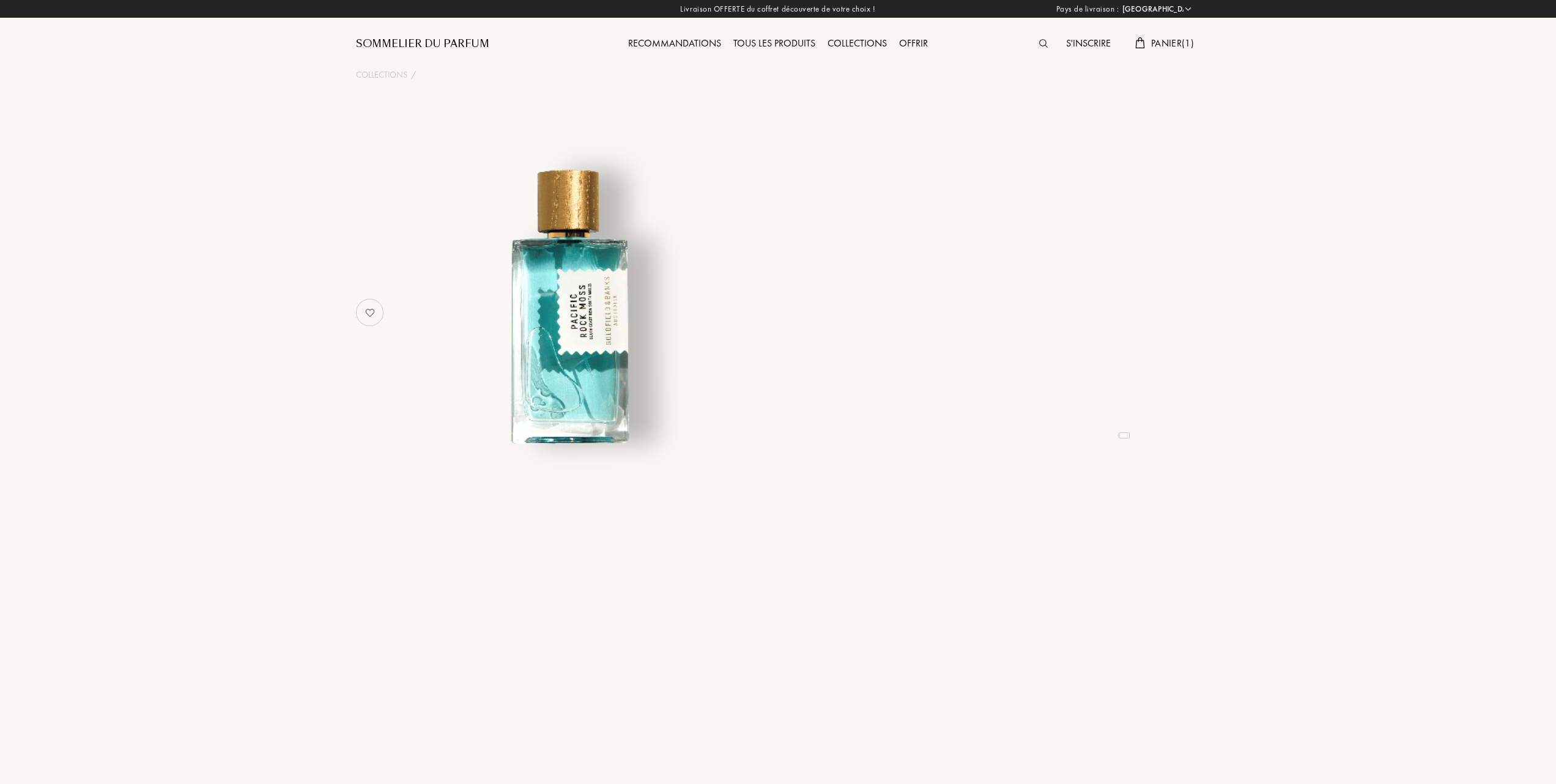
select select "FR"
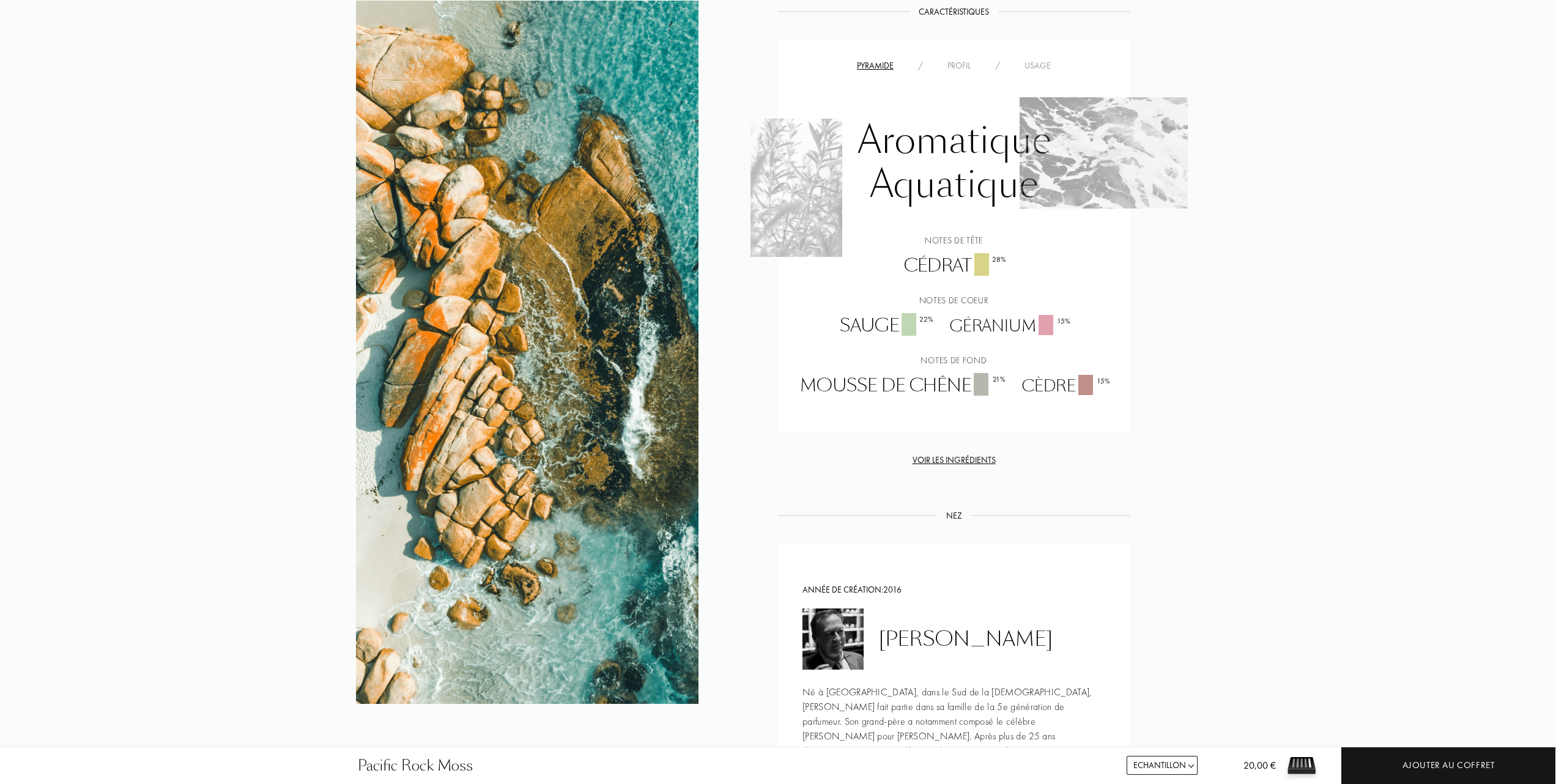
scroll to position [652, 0]
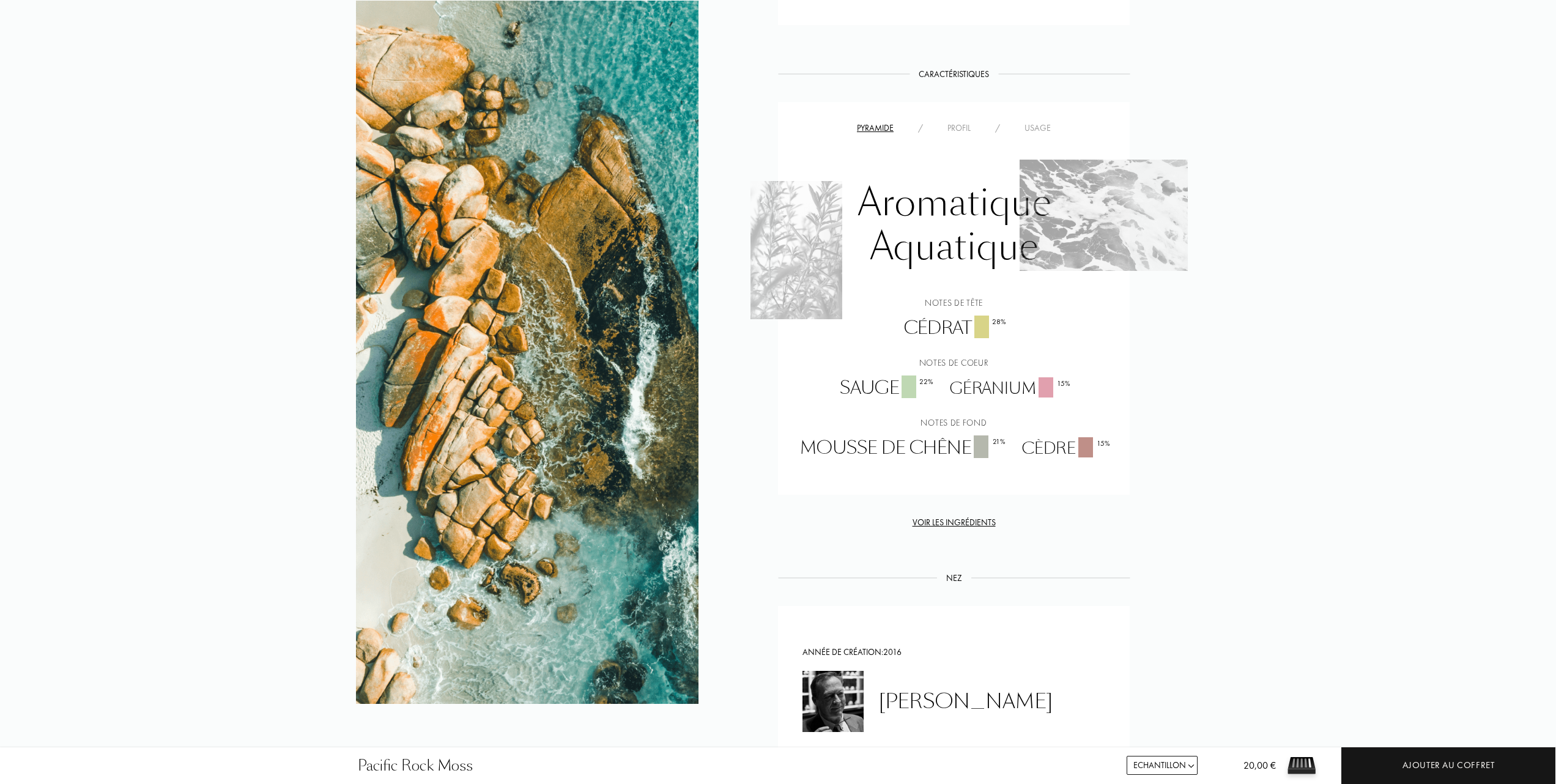
click at [1045, 127] on div "Usage" at bounding box center [1037, 127] width 51 height 13
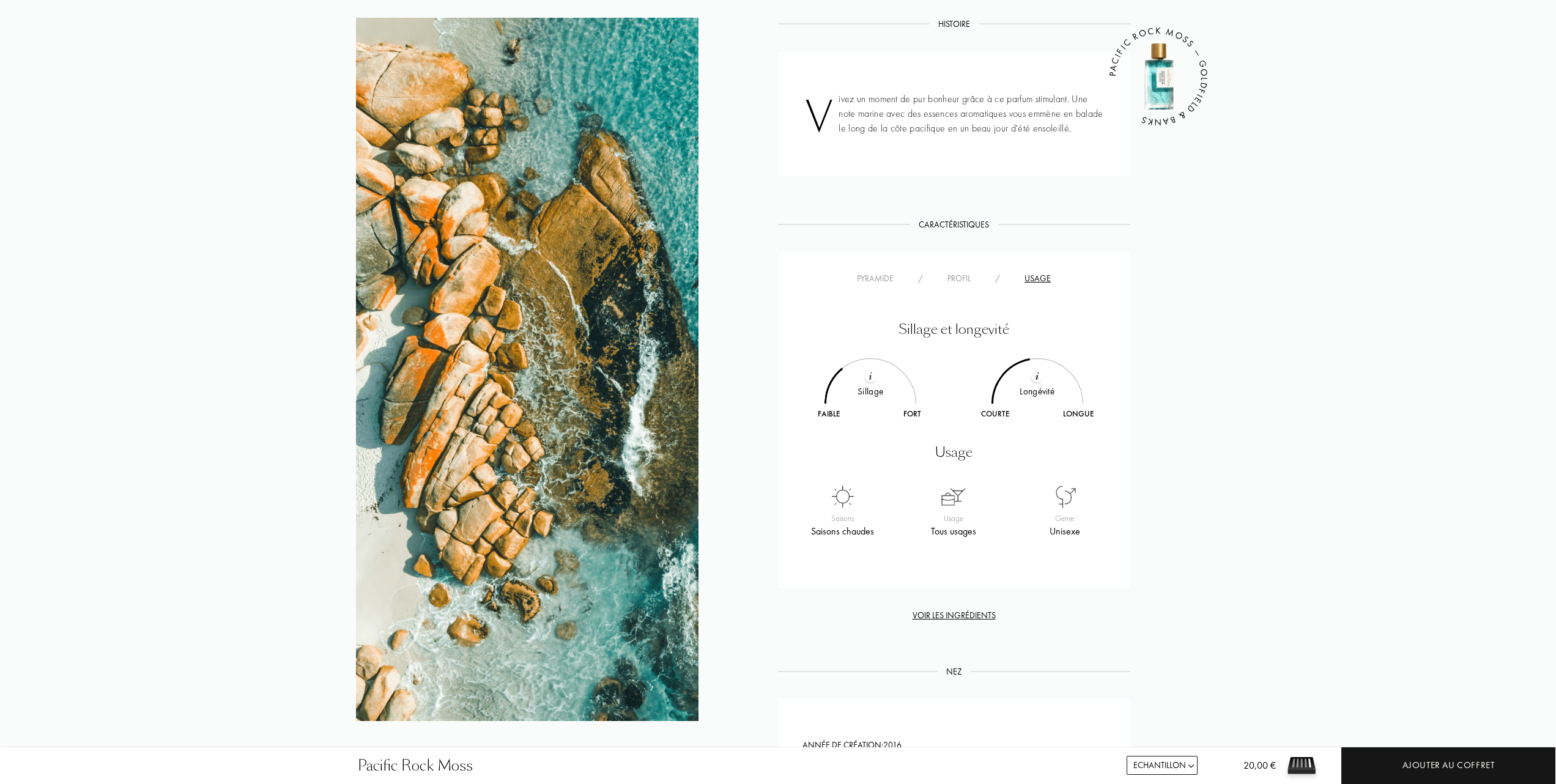
scroll to position [489, 0]
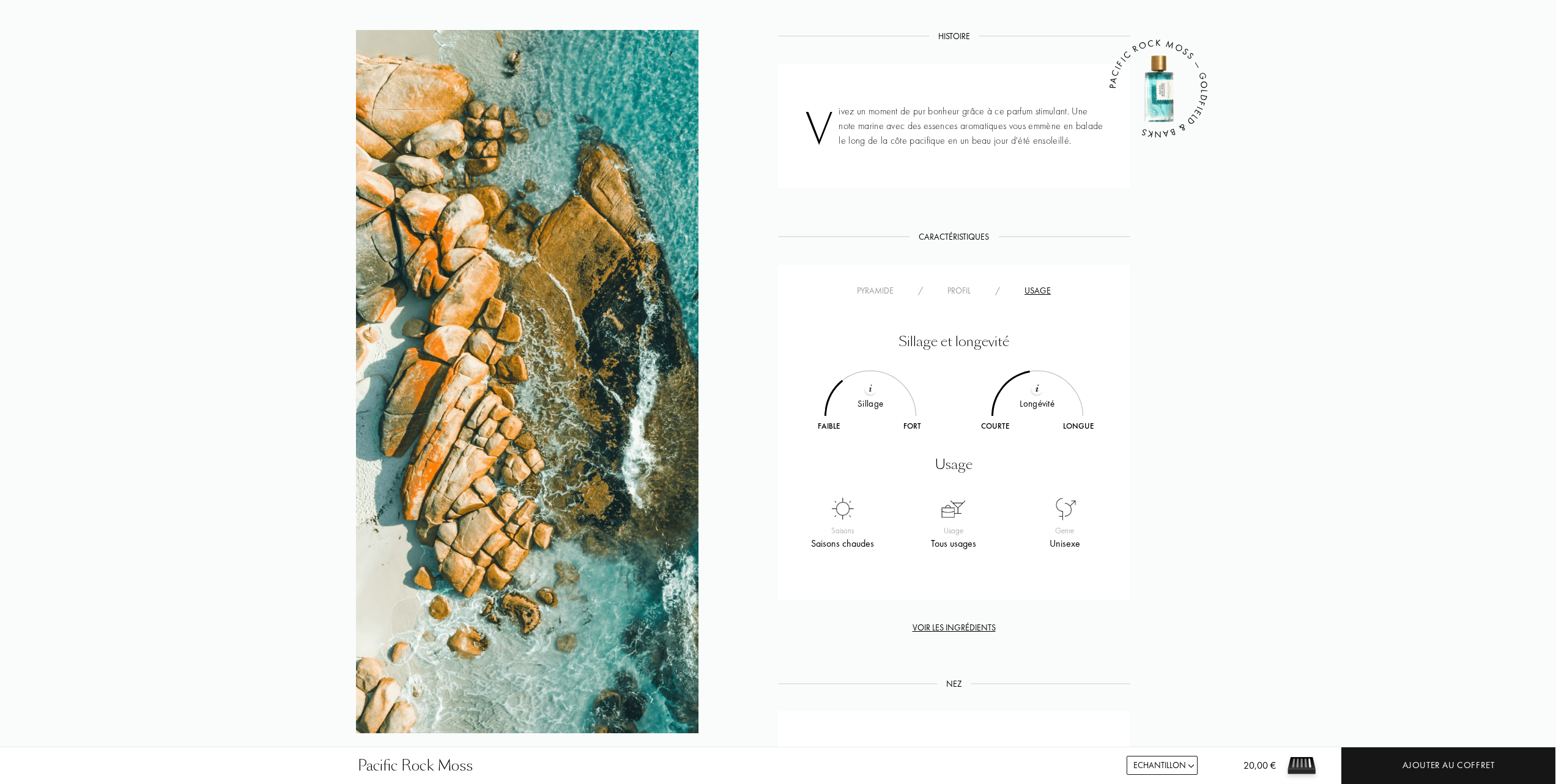
click at [958, 288] on div "Profil" at bounding box center [959, 291] width 48 height 13
click at [882, 288] on div "Pyramide" at bounding box center [875, 291] width 61 height 13
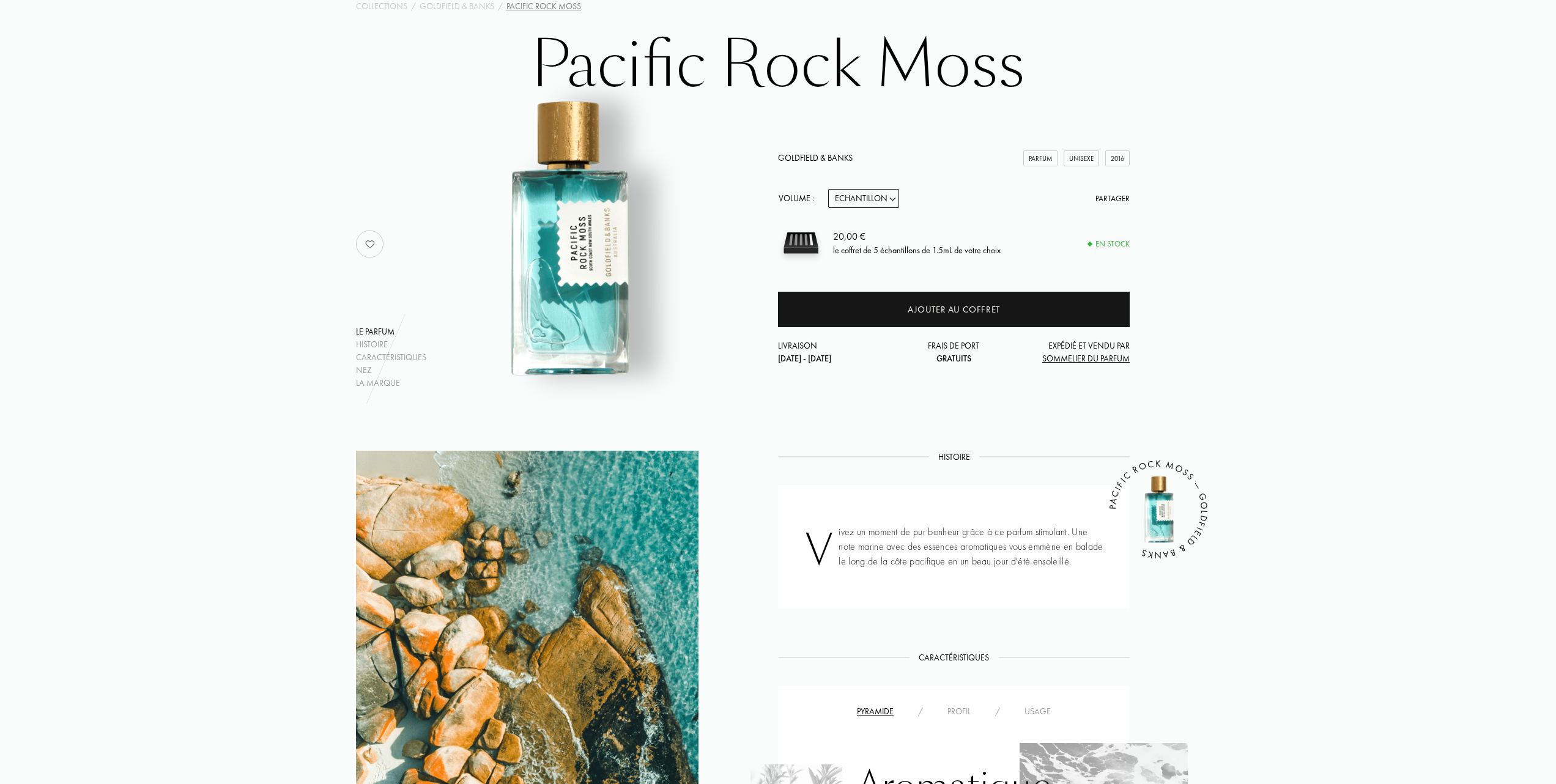
scroll to position [0, 0]
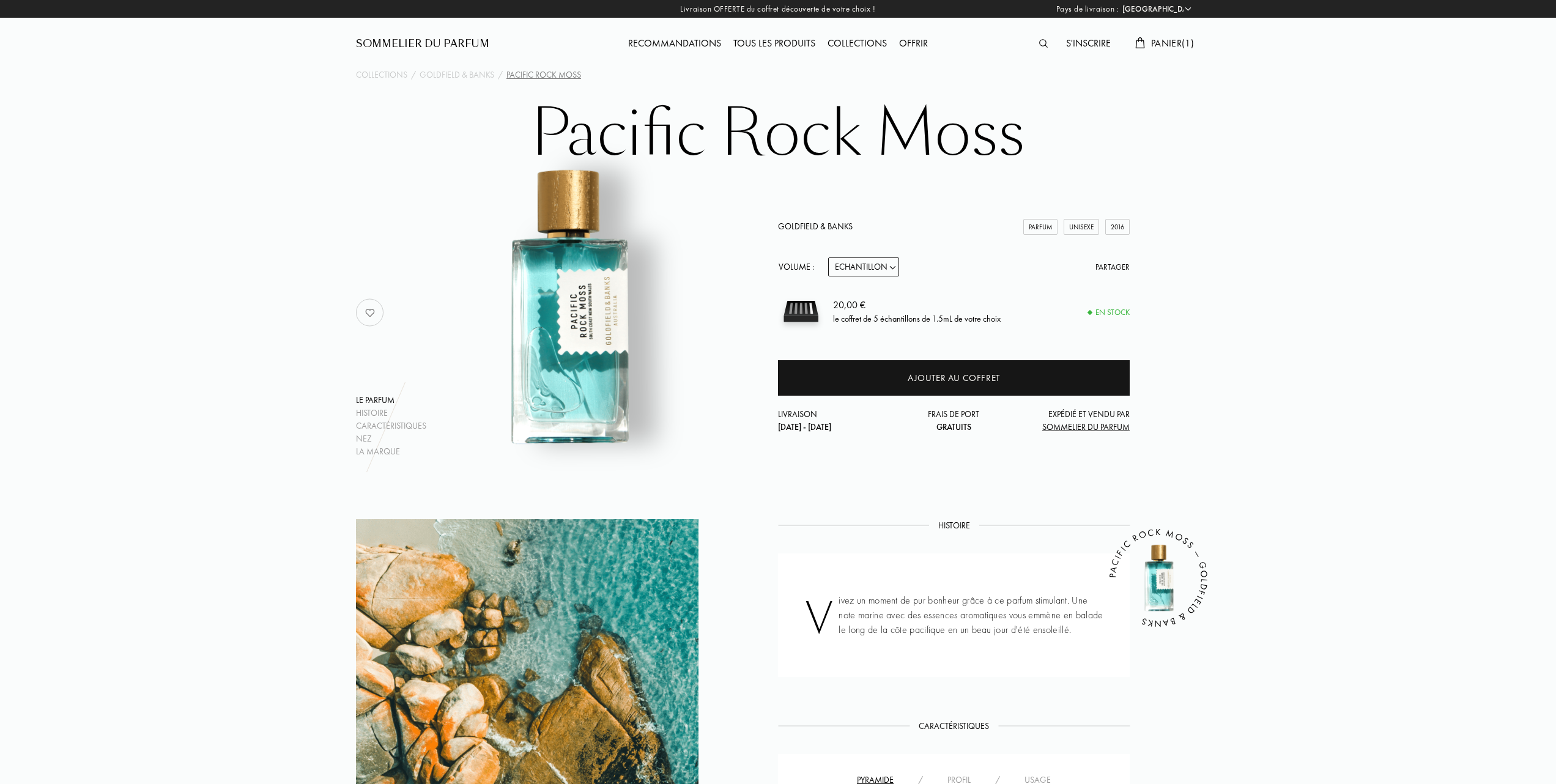
click at [895, 260] on select "Echantillon 10mL 50mL 100mL" at bounding box center [864, 267] width 71 height 19
select select "2"
click at [828, 257] on select "Echantillon 10mL 50mL 100mL" at bounding box center [864, 267] width 71 height 19
select select "2"
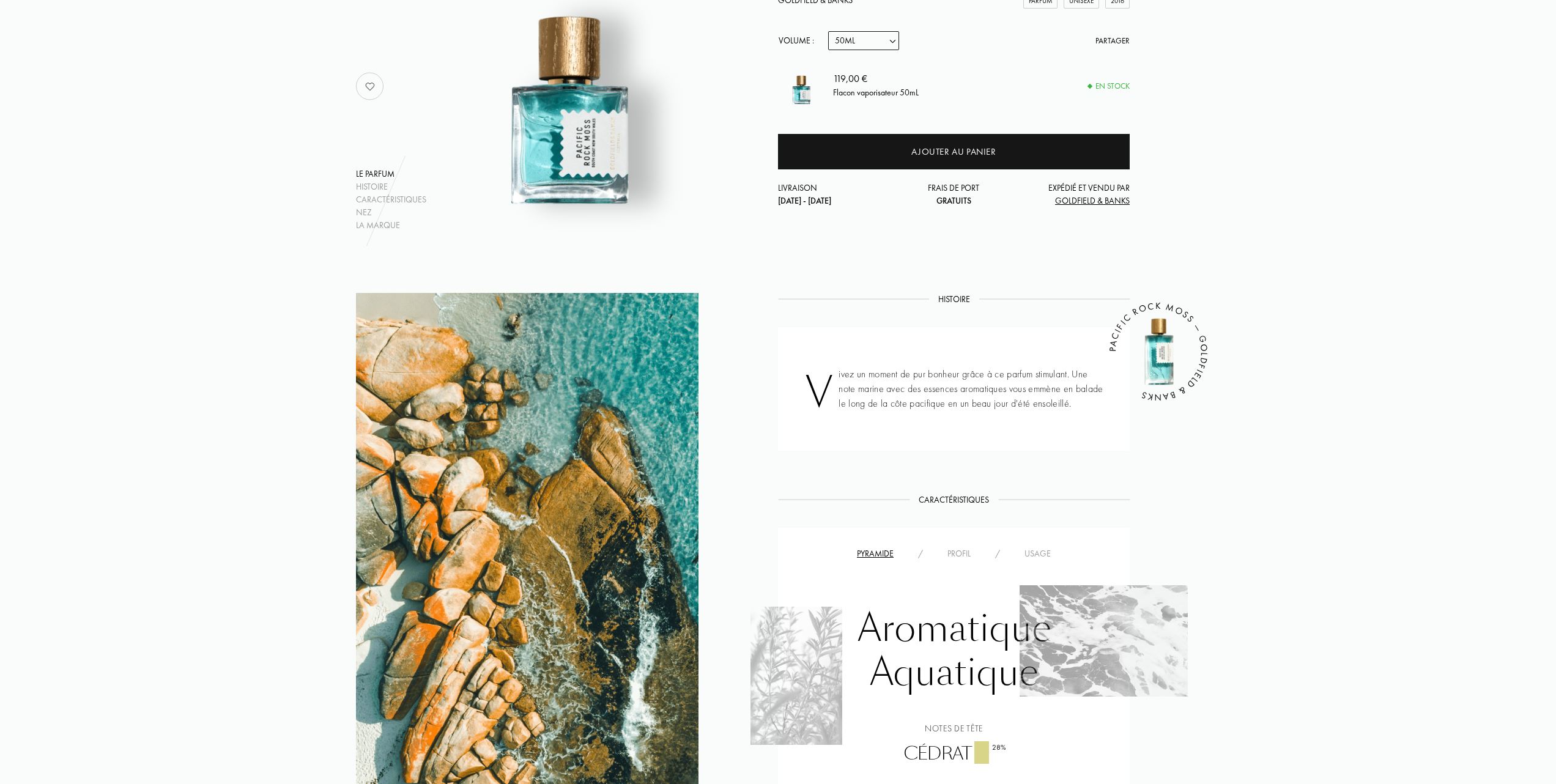
scroll to position [163, 0]
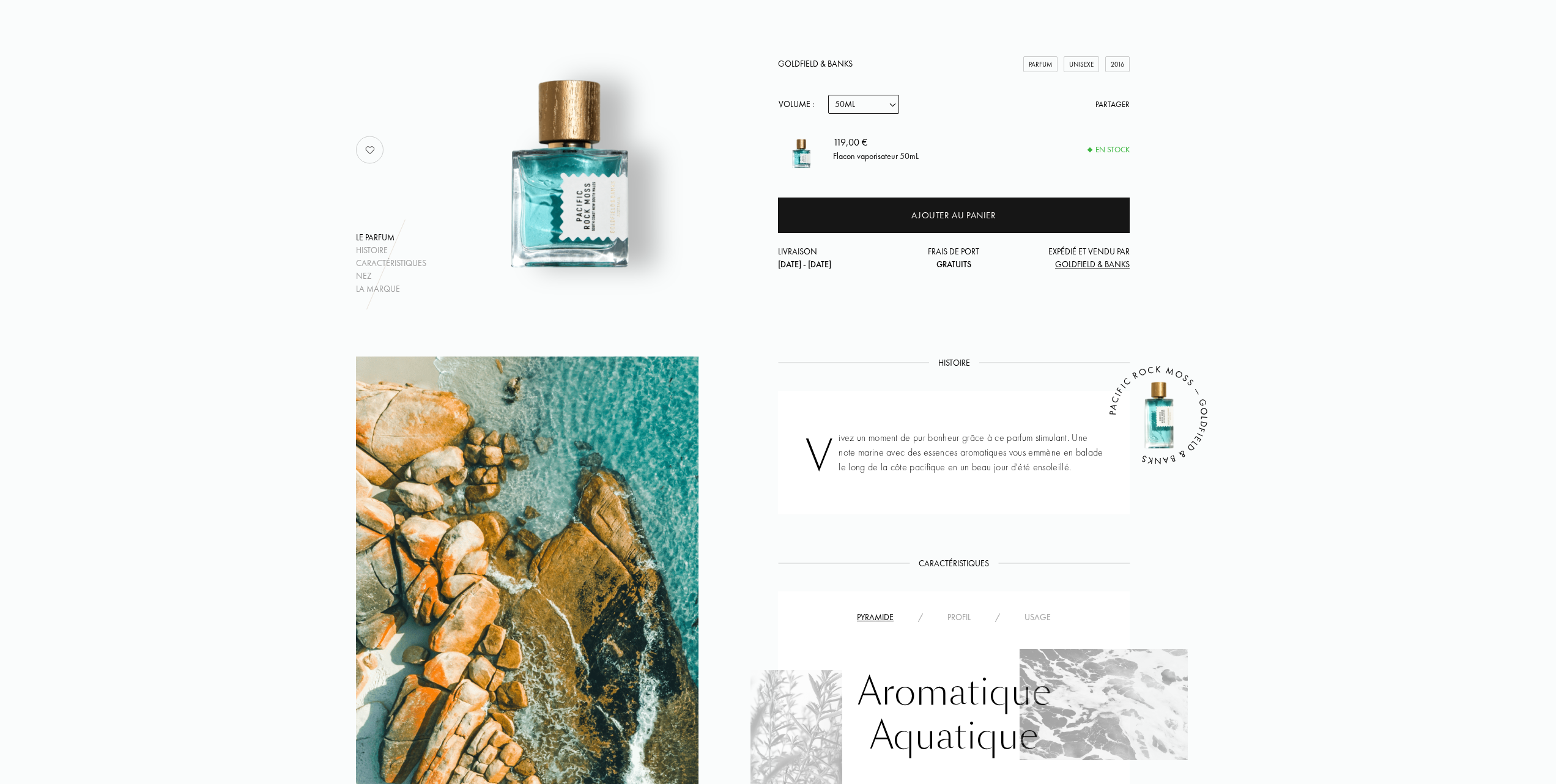
click at [581, 213] on img at bounding box center [567, 144] width 303 height 303
